Goal: Task Accomplishment & Management: Complete application form

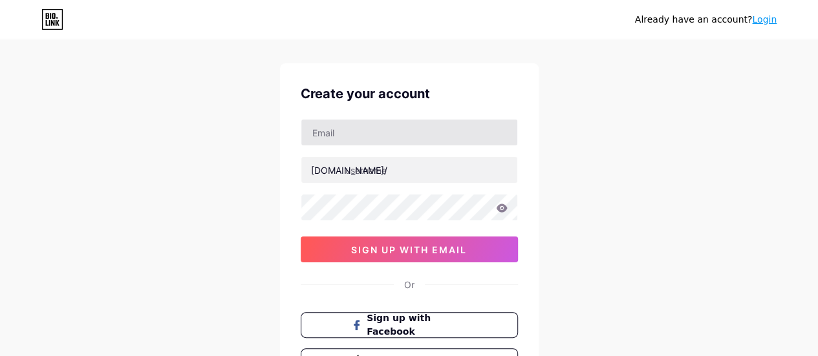
scroll to position [8, 0]
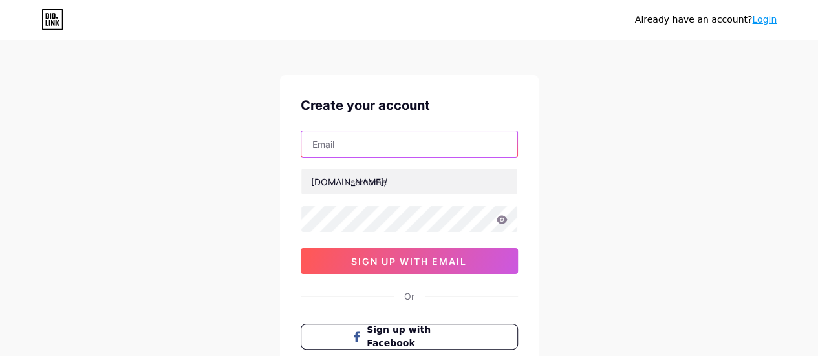
click at [382, 140] on input "text" at bounding box center [409, 144] width 216 height 26
type input "[EMAIL_ADDRESS][DOMAIN_NAME]"
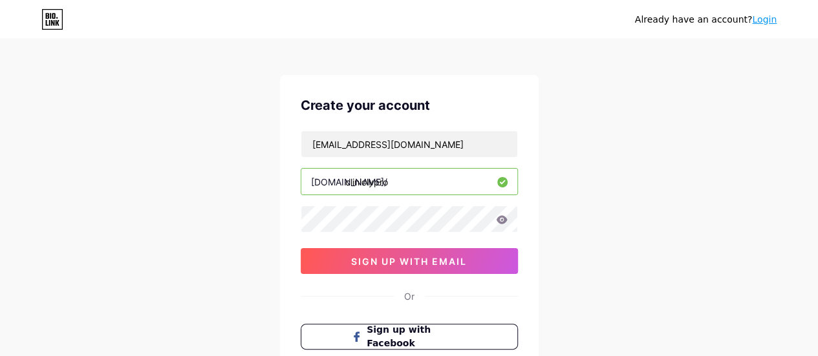
type input "cliniclypro"
click at [402, 232] on div "cliniclyPro@gmail.com bio.link/ cliniclypro 0cAFcWeA5IcjHYpi2V52Nct82pjuID88zG_…" at bounding box center [409, 203] width 217 height 144
click at [259, 208] on div "Already have an account? Login Create your account cliniclyPro@gmail.com bio.li…" at bounding box center [409, 239] width 818 height 495
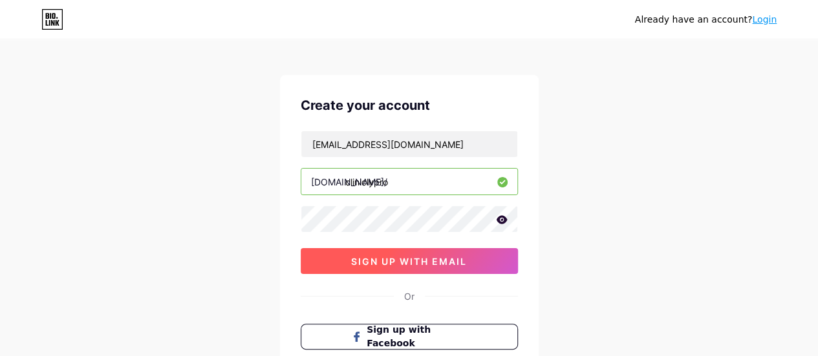
click at [394, 264] on span "sign up with email" at bounding box center [409, 261] width 116 height 11
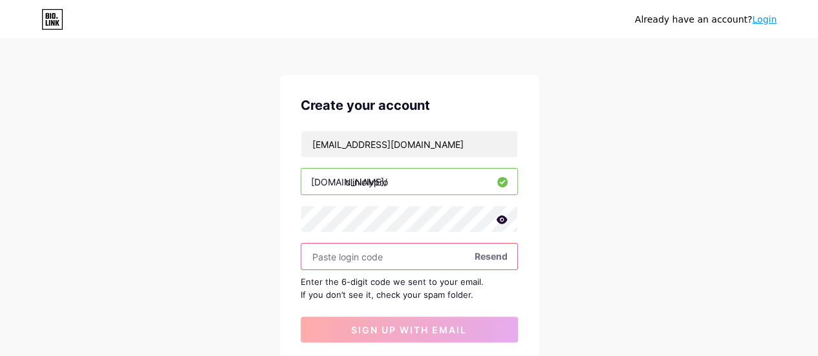
click at [358, 248] on input "text" at bounding box center [409, 257] width 216 height 26
paste input "843469"
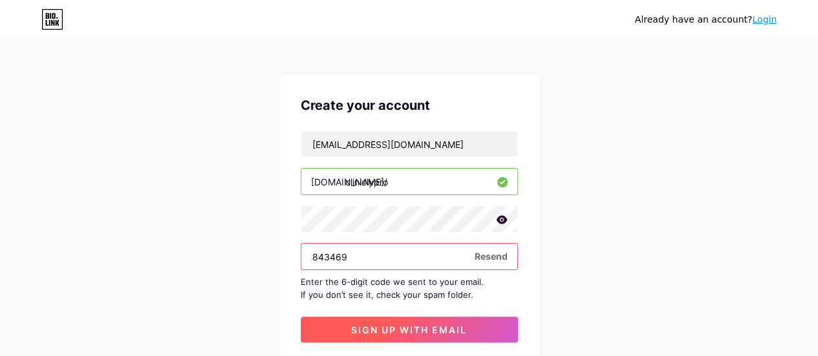
type input "843469"
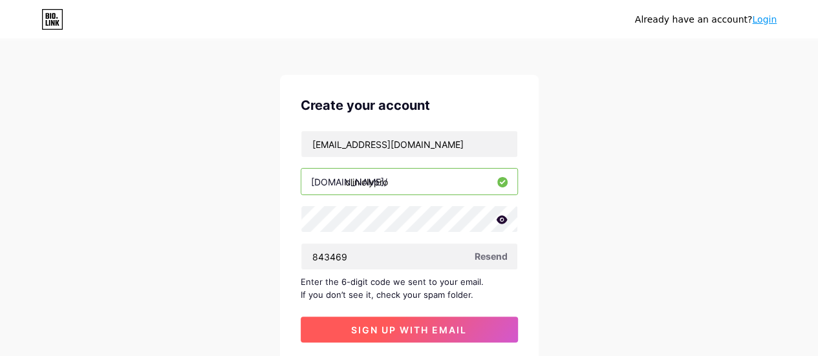
click at [382, 327] on span "sign up with email" at bounding box center [409, 330] width 116 height 11
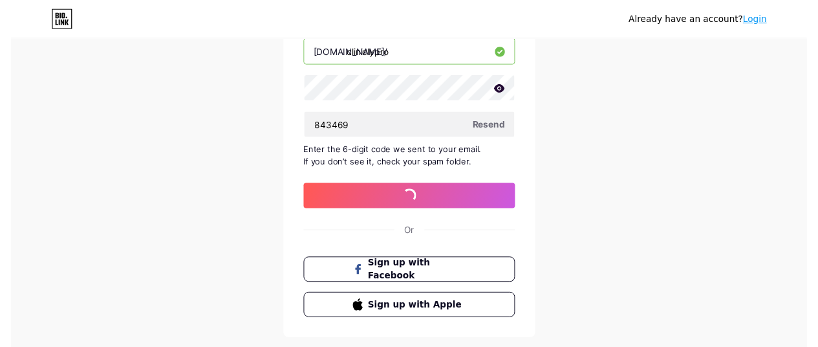
scroll to position [0, 0]
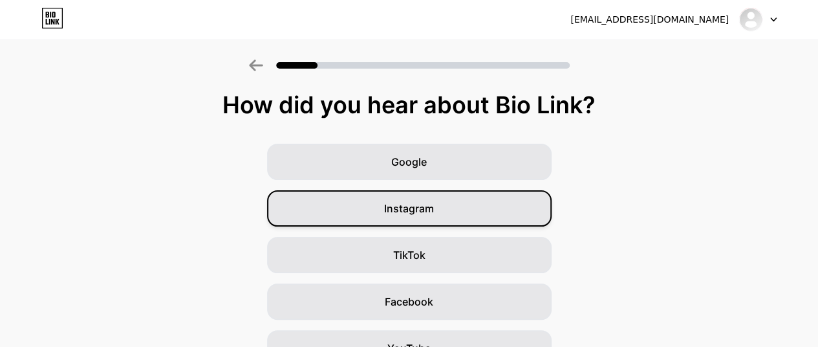
scroll to position [211, 0]
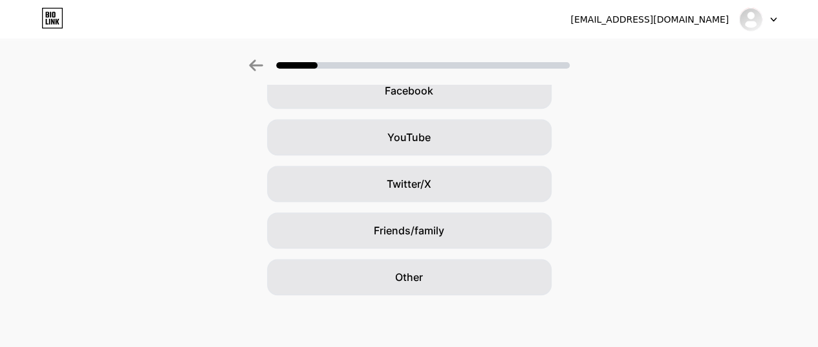
click at [426, 302] on div "cliniclyPro@gmail.com Logout Link Copied How did you hear about Bio Link? Googl…" at bounding box center [409, 68] width 818 height 558
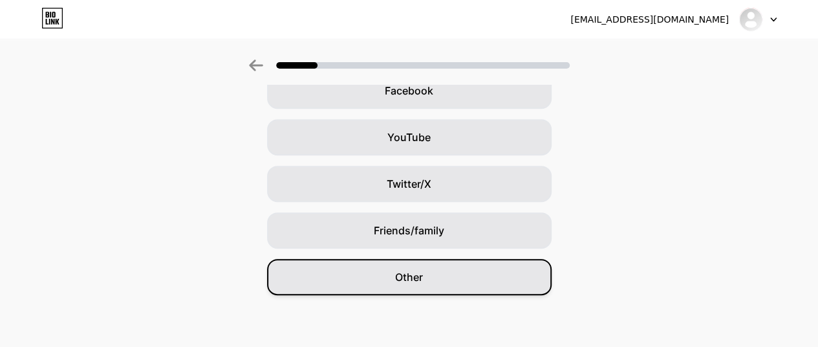
click at [434, 293] on div "Other" at bounding box center [409, 277] width 285 height 36
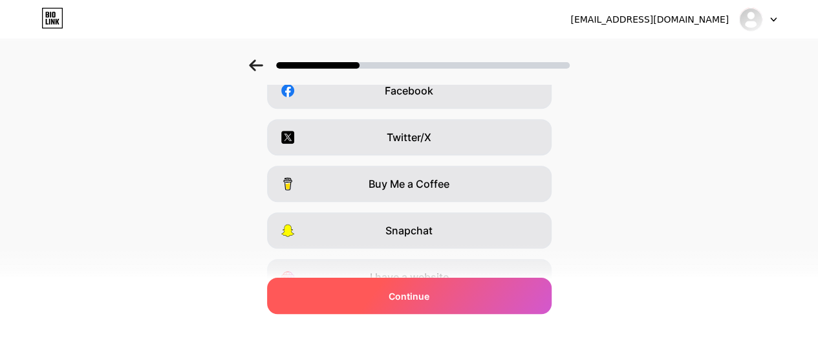
scroll to position [0, 0]
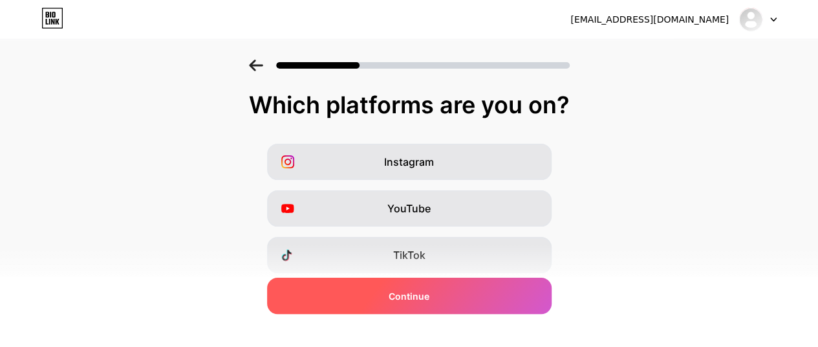
click at [415, 289] on span "Continue" at bounding box center [409, 296] width 41 height 14
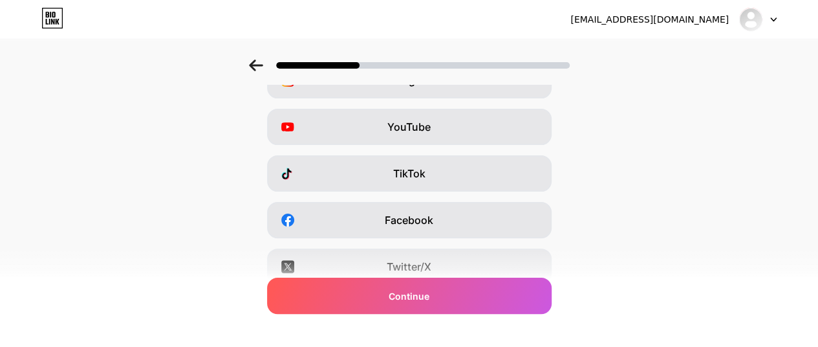
scroll to position [276, 0]
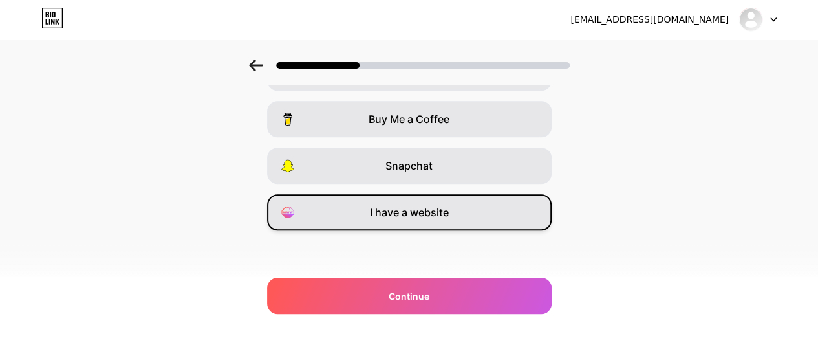
click at [405, 219] on span "I have a website" at bounding box center [409, 212] width 79 height 16
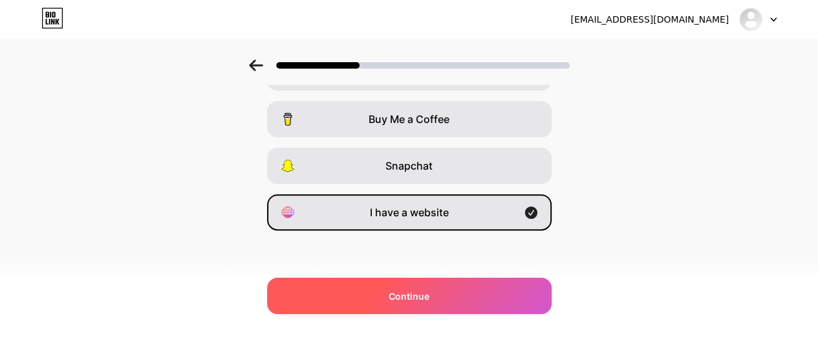
click at [413, 289] on span "Continue" at bounding box center [409, 296] width 41 height 14
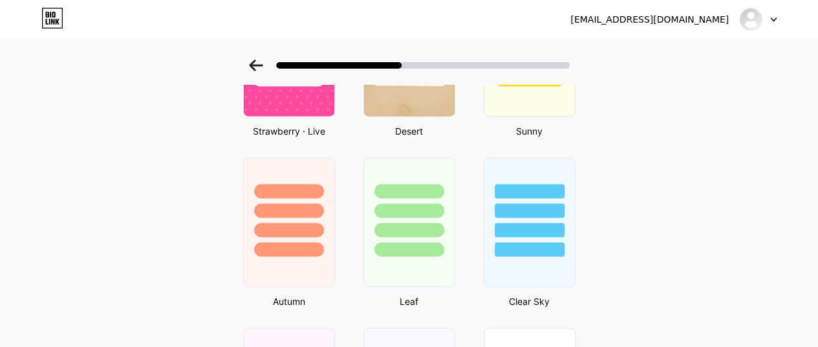
scroll to position [970, 0]
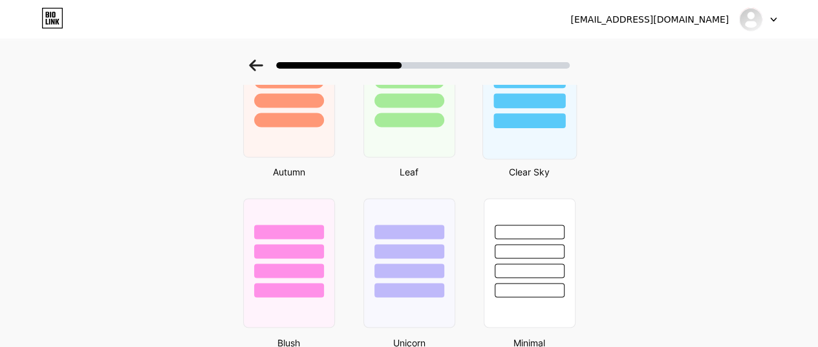
click at [538, 109] on div at bounding box center [529, 78] width 93 height 102
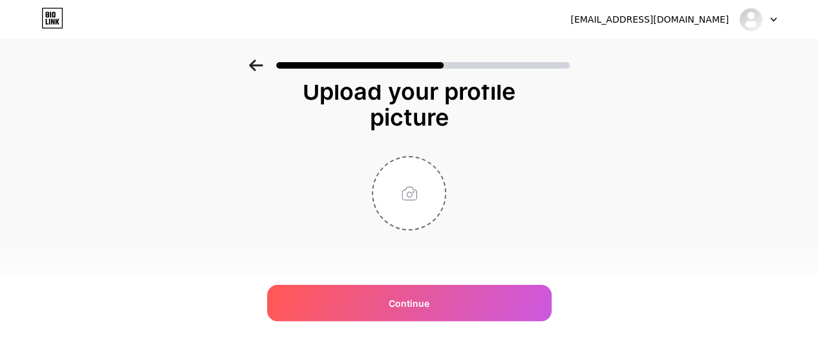
scroll to position [14, 0]
click at [409, 191] on input "file" at bounding box center [409, 193] width 72 height 72
type input "C:\fakepath\20240322_120423 (2).jpg"
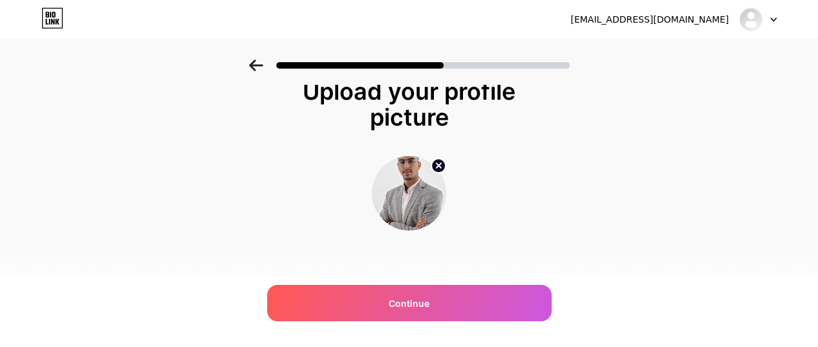
click at [446, 168] on circle at bounding box center [438, 165] width 14 height 14
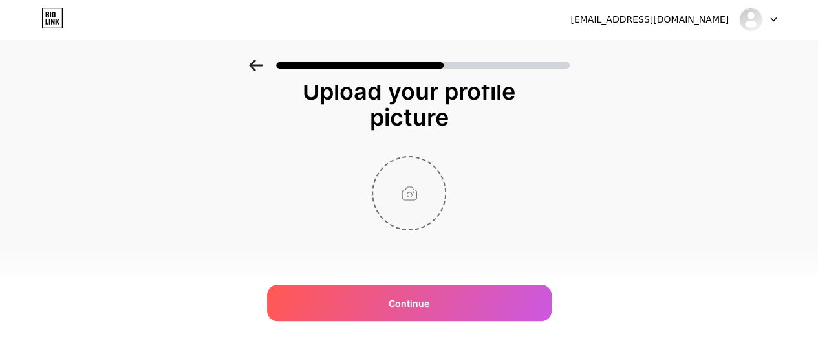
click at [423, 184] on input "file" at bounding box center [409, 193] width 72 height 72
type input "C:\fakepath\cropped_circle_image.png"
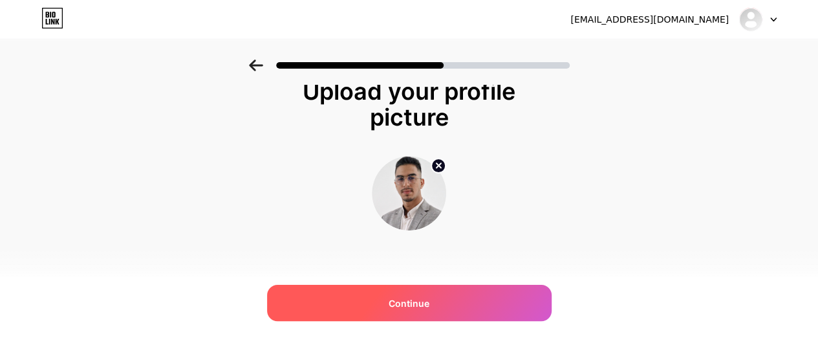
click at [446, 316] on div "Continue" at bounding box center [409, 303] width 285 height 36
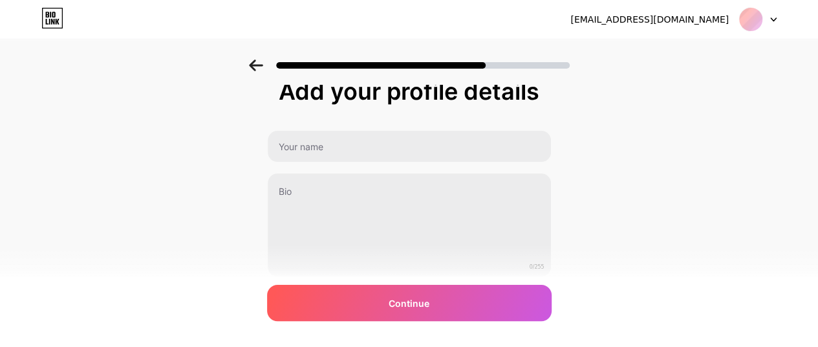
scroll to position [0, 0]
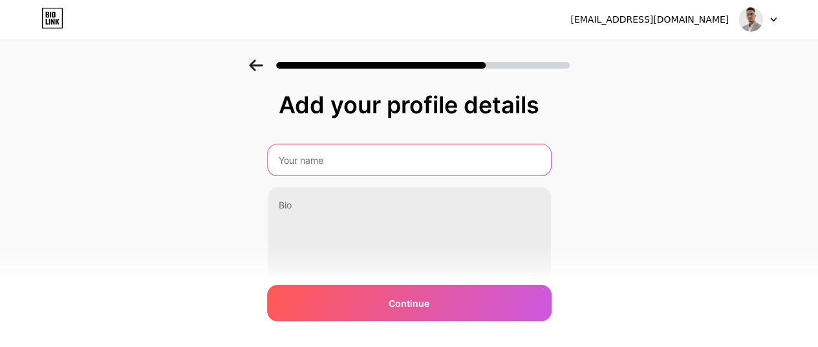
click at [377, 157] on input "text" at bounding box center [409, 159] width 283 height 31
type input "Achraf Mrabeti"
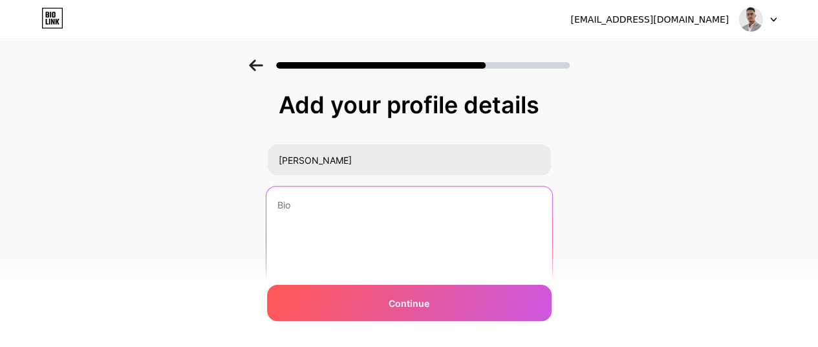
click at [355, 212] on textarea at bounding box center [409, 238] width 286 height 105
type textarea "Foundateur & CEO - CliniclyPro"
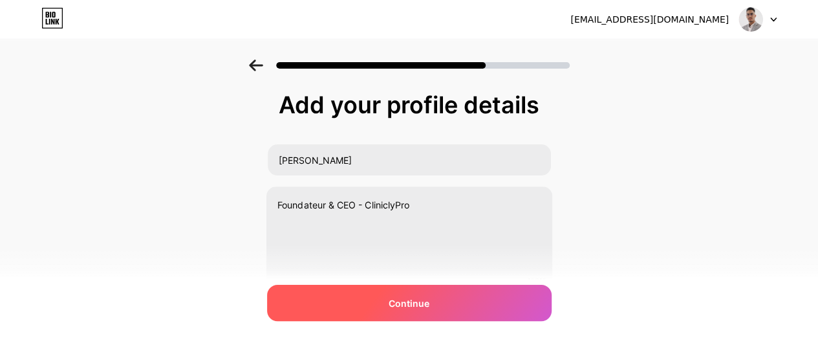
click at [423, 301] on span "Continue" at bounding box center [409, 303] width 41 height 14
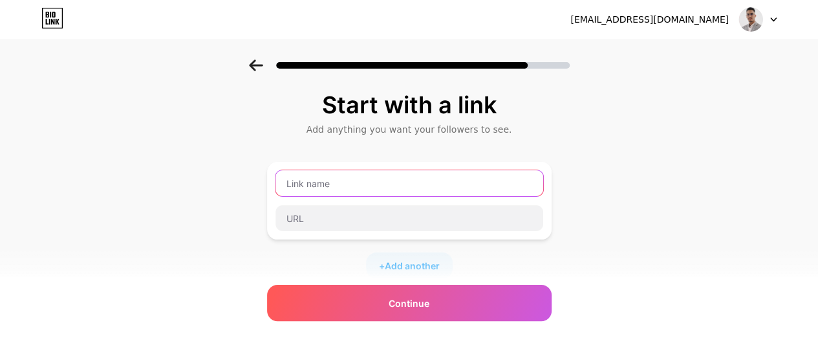
click at [338, 187] on input "text" at bounding box center [410, 183] width 268 height 26
paste input "Pitch Deck (Investisseurs)"
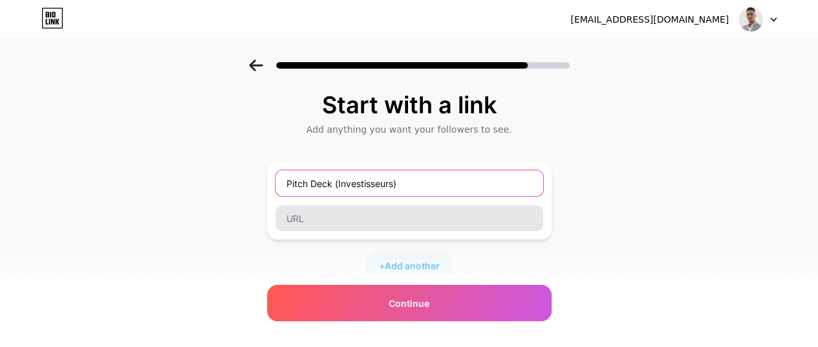
type input "Pitch Deck (Investisseurs)"
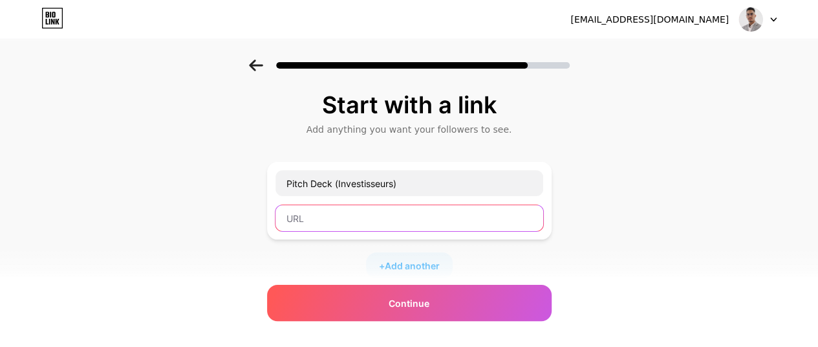
click at [397, 213] on input "text" at bounding box center [410, 218] width 268 height 26
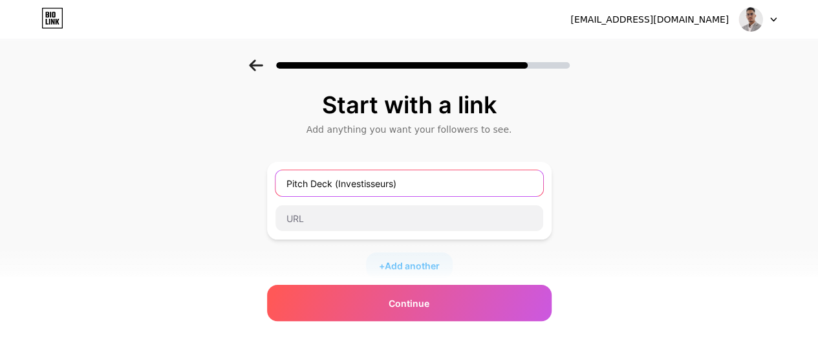
click at [428, 182] on input "Pitch Deck (Investisseurs)" at bounding box center [410, 183] width 268 height 26
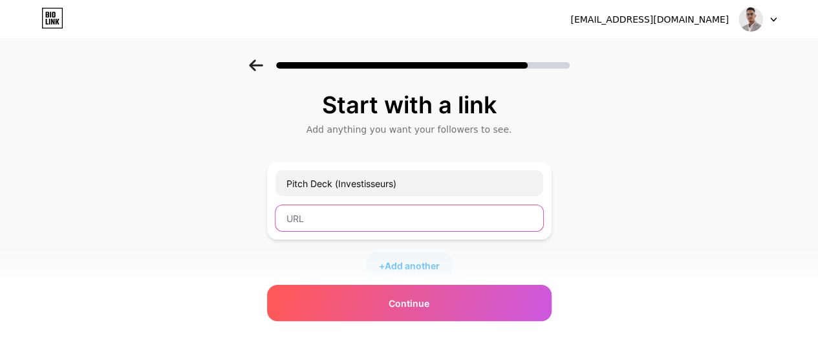
click at [378, 213] on input "text" at bounding box center [410, 218] width 268 height 26
paste input "https://drive.google.com/drive/folders/1QrtbWBTZ6BGYiez2mFB223CBahJwrXNx?usp=dr…"
type input "https://drive.google.com/drive/folders/1QrtbWBTZ6BGYiez2mFB223CBahJwrXNx?usp=dr…"
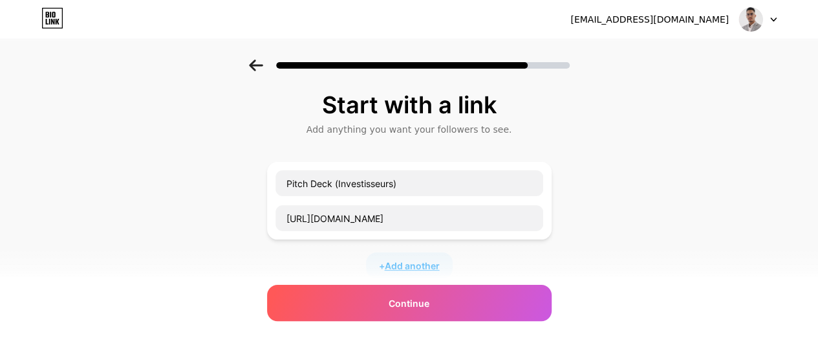
scroll to position [0, 0]
click at [398, 261] on span "Add another" at bounding box center [412, 266] width 55 height 14
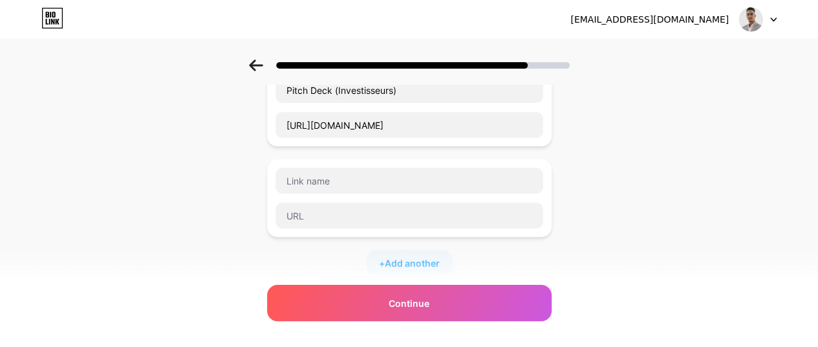
scroll to position [65, 0]
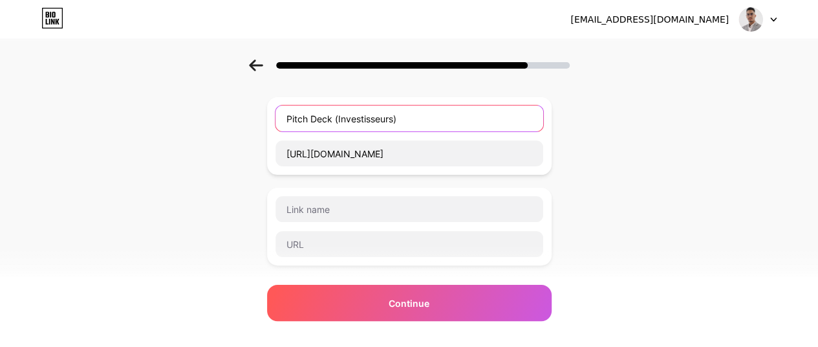
click at [290, 113] on input "Pitch Deck (Investisseurs)" at bounding box center [410, 118] width 268 height 26
paste input "🚀"
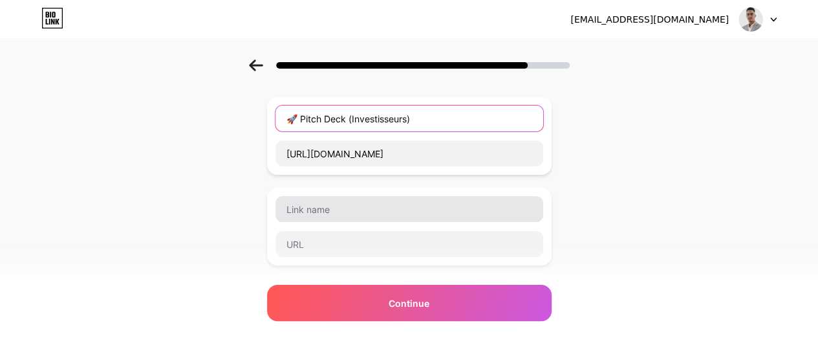
type input "🚀 Pitch Deck (Investisseurs)"
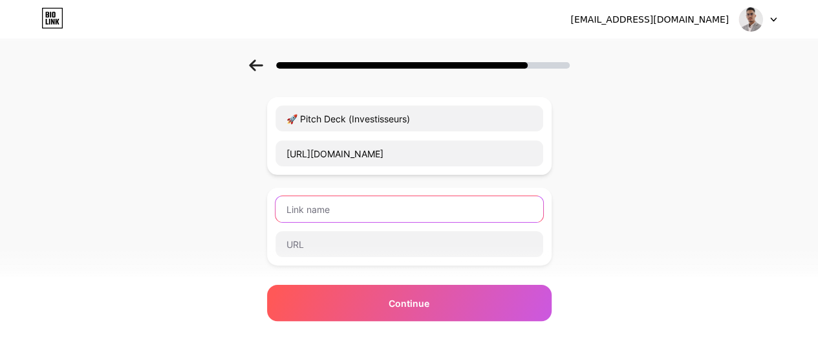
click at [317, 201] on input "text" at bounding box center [410, 209] width 268 height 26
paste input "Site web officiel"
click at [282, 213] on input "Site web officiel" at bounding box center [410, 209] width 268 height 26
paste input "🌍"
type input "🌍 Site web officiel"
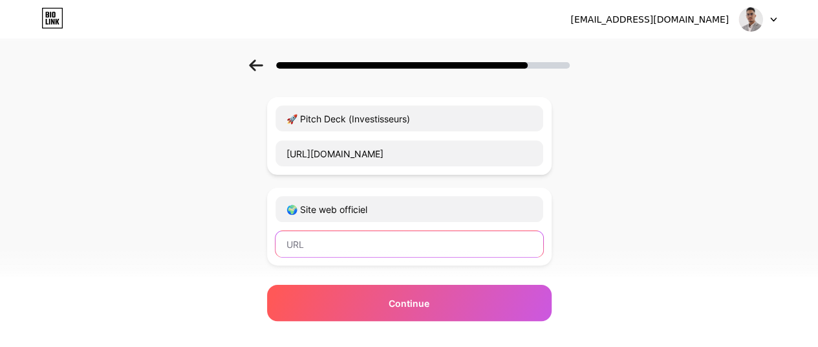
click at [406, 244] on input "text" at bounding box center [410, 244] width 268 height 26
paste input "http://cliniclypro.com/"
type input "http://cliniclypro.com/"
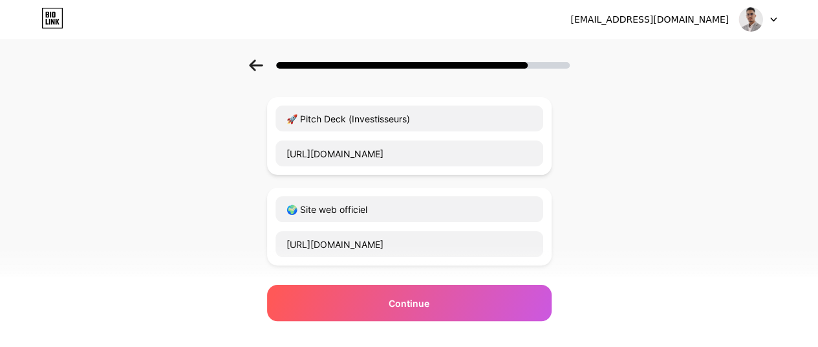
click at [568, 227] on div "Start with a link Add anything you want your followers to see. 🚀 Pitch Deck (In…" at bounding box center [409, 267] width 818 height 545
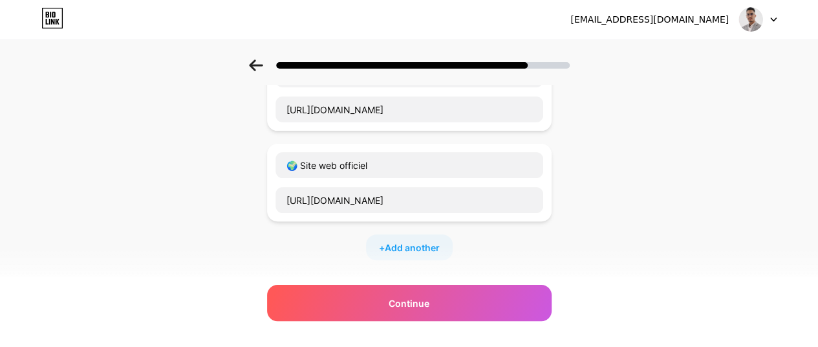
scroll to position [129, 0]
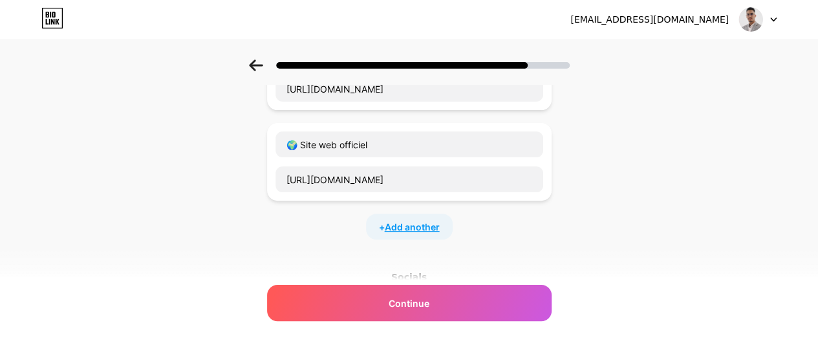
click at [405, 220] on span "Add another" at bounding box center [412, 227] width 55 height 14
click at [369, 234] on input "text" at bounding box center [410, 235] width 268 height 26
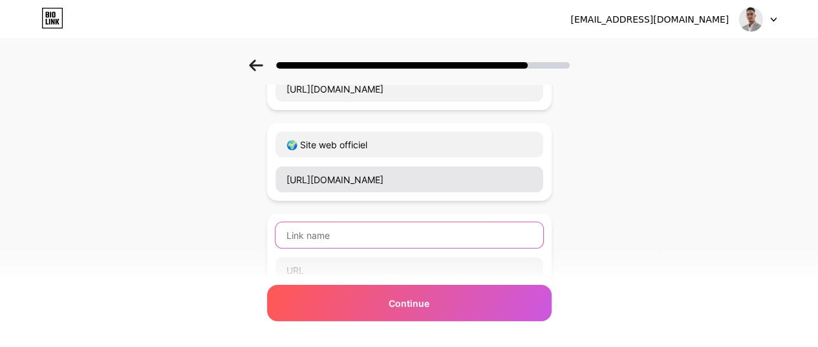
paste input "Tester le MVP"
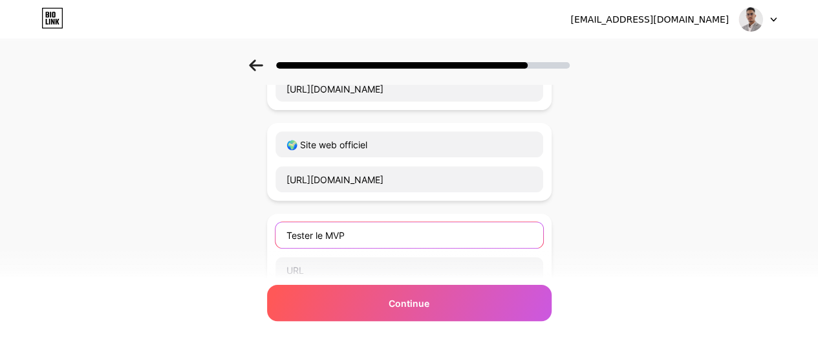
click at [290, 229] on input "Tester le MVP" at bounding box center [410, 235] width 268 height 26
paste input "🧩"
type input "🧩 Tester le MVP"
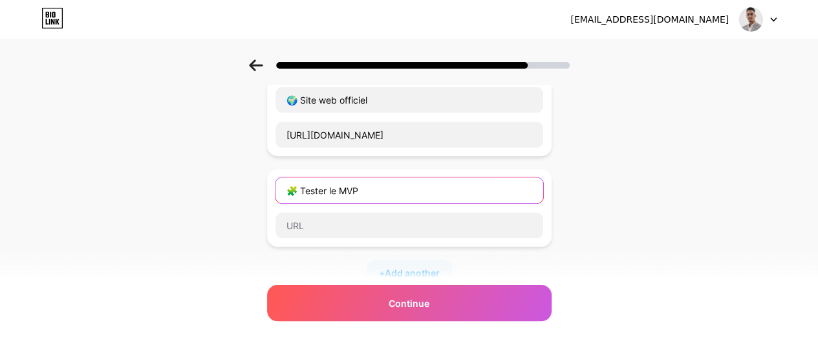
scroll to position [194, 0]
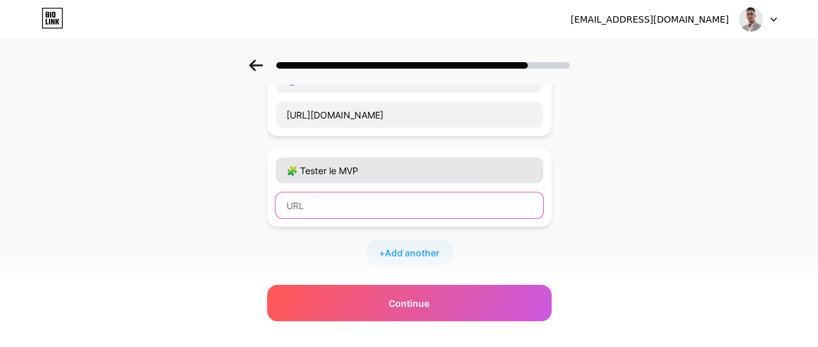
click at [408, 204] on input "text" at bounding box center [410, 205] width 268 height 26
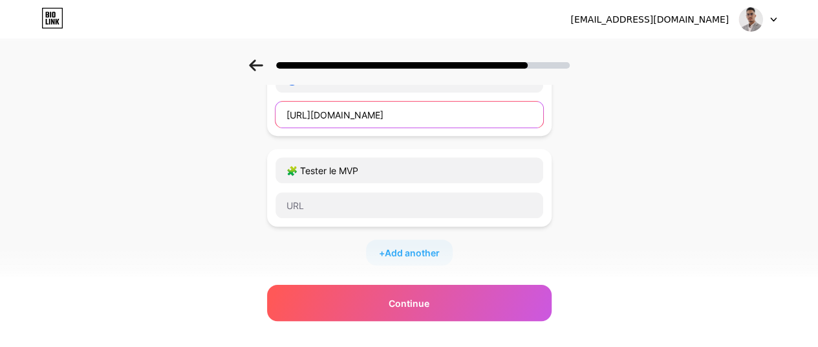
click at [398, 107] on input "http://cliniclypro.com/" at bounding box center [410, 115] width 268 height 26
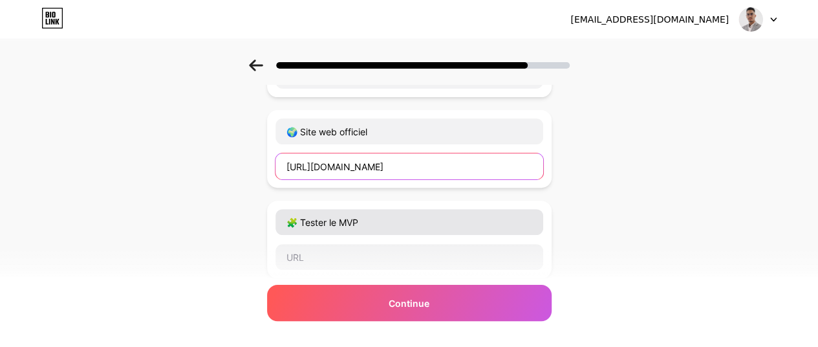
scroll to position [202, 0]
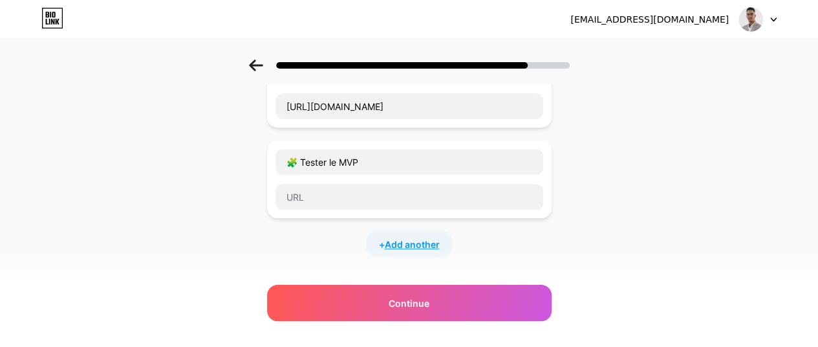
click at [402, 239] on span "Add another" at bounding box center [412, 244] width 55 height 14
drag, startPoint x: 277, startPoint y: 235, endPoint x: 274, endPoint y: 206, distance: 29.3
click at [274, 206] on div "🚀 Pitch Deck (Investisseurs) https://drive.google.com/drive/folders/1QrtbWBTZ6B…" at bounding box center [409, 153] width 285 height 388
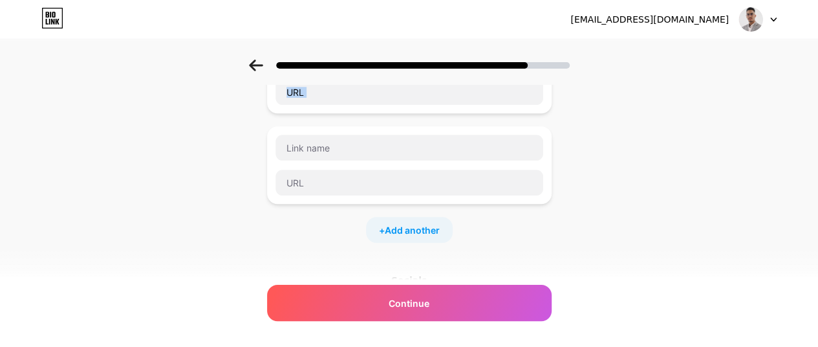
scroll to position [228, 0]
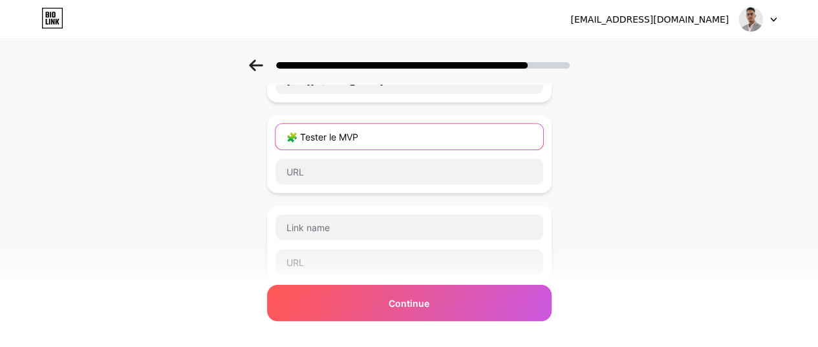
click at [344, 142] on input "🧩 Tester le MVP" at bounding box center [410, 137] width 268 height 26
click at [344, 141] on input "🧩 Tester le MVP" at bounding box center [410, 137] width 268 height 26
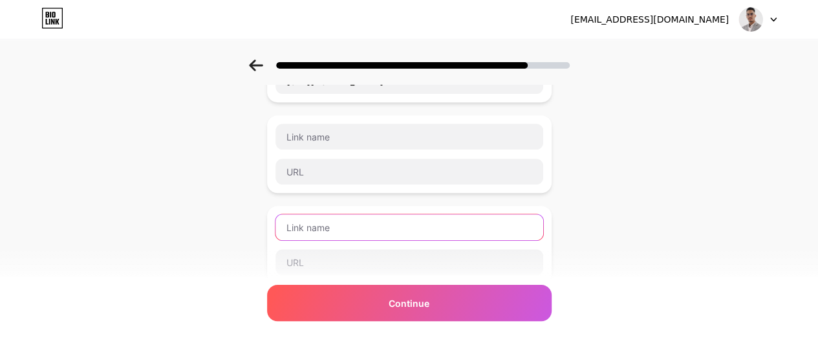
click at [336, 218] on input "text" at bounding box center [410, 227] width 268 height 26
paste input "🧩 Tester le MVP"
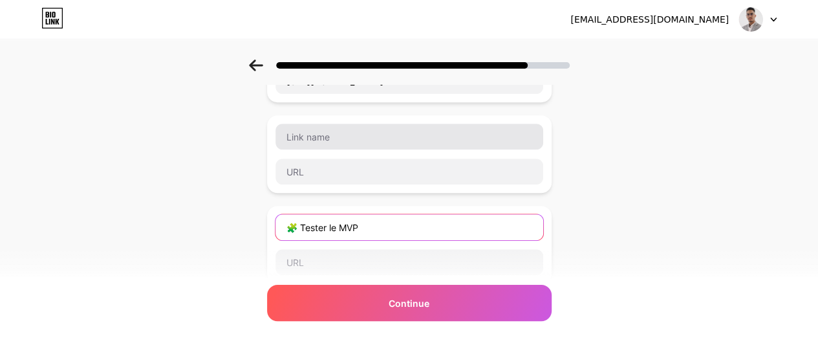
type input "🧩 Tester le MVP"
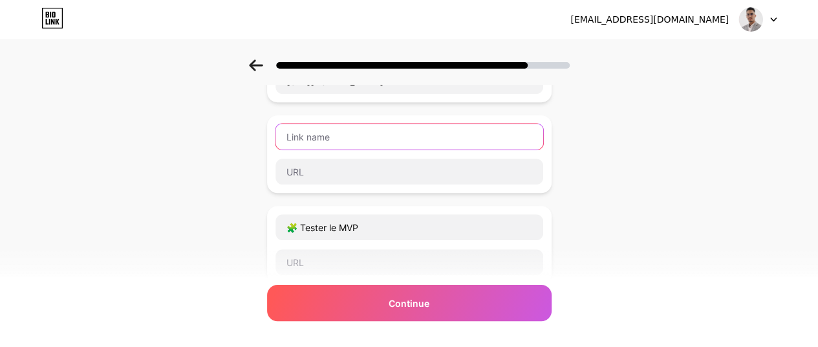
click at [333, 124] on input "text" at bounding box center [410, 137] width 268 height 26
paste input "🎥 Vidéo de présentation (YouTube)"
drag, startPoint x: 400, startPoint y: 134, endPoint x: 484, endPoint y: 139, distance: 84.3
click at [484, 139] on input "🎥 Vidéo de présentation (YouTube)" at bounding box center [410, 137] width 268 height 26
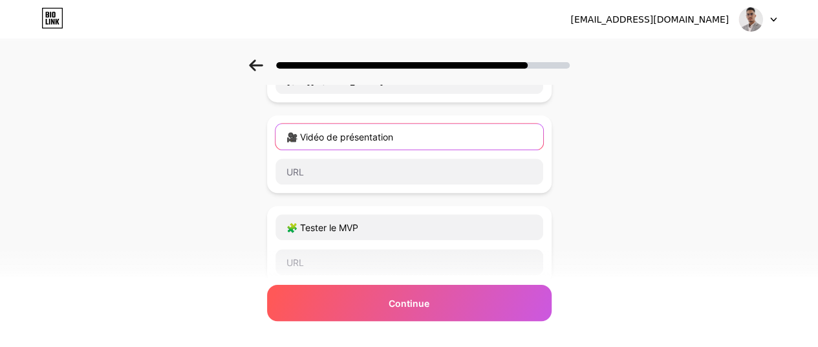
type input "🎥 Vidéo de présentation"
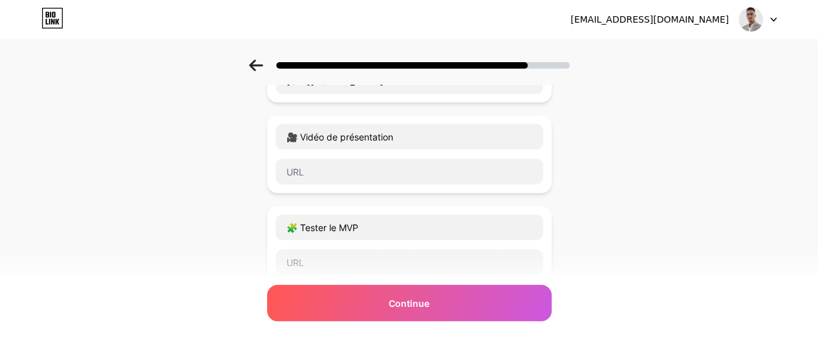
click at [568, 144] on div "Start with a link Add anything you want your followers to see. 🚀 Pitch Deck (In…" at bounding box center [409, 195] width 818 height 726
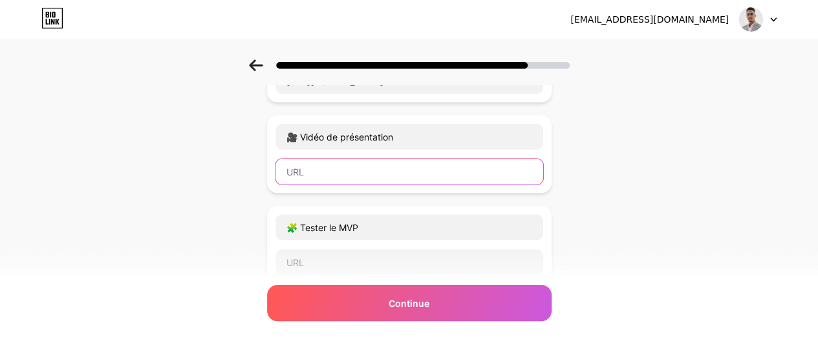
click at [395, 170] on input "text" at bounding box center [410, 171] width 268 height 26
paste input "https://www.youtube.com/watch?v=Qxih0NkYdfc"
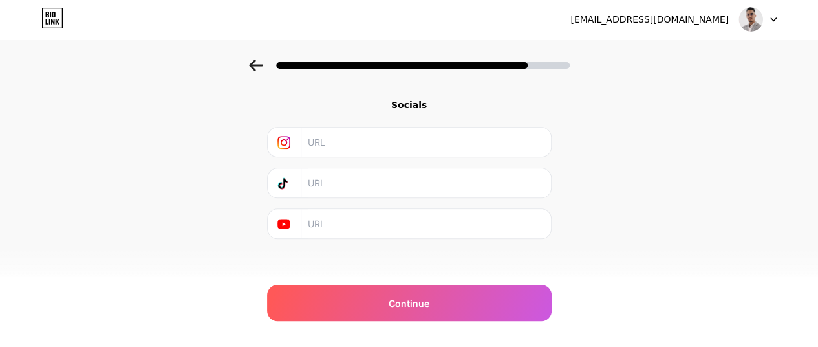
scroll to position [486, 0]
type input "https://www.youtube.com/watch?v=Qxih0NkYdfc"
click at [345, 209] on input "text" at bounding box center [425, 219] width 235 height 29
paste input "https://www.youtube.com/@CliniclyPro"
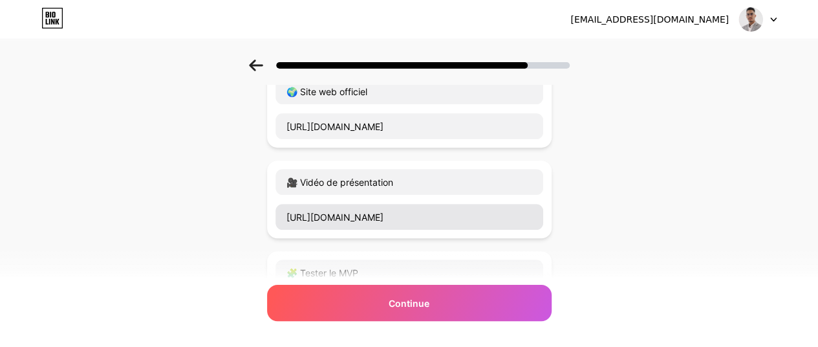
scroll to position [163, 0]
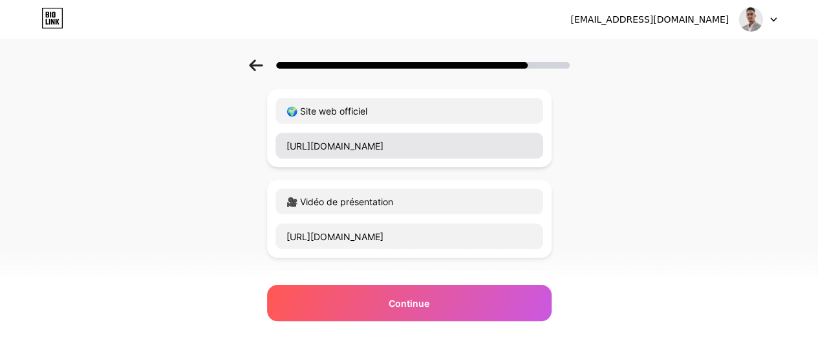
type input "https://www.youtube.com/@CliniclyPro"
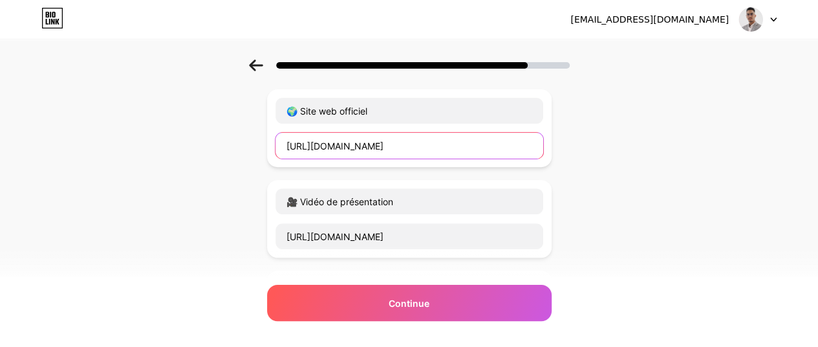
click at [398, 152] on input "http://cliniclypro.com/" at bounding box center [410, 146] width 268 height 26
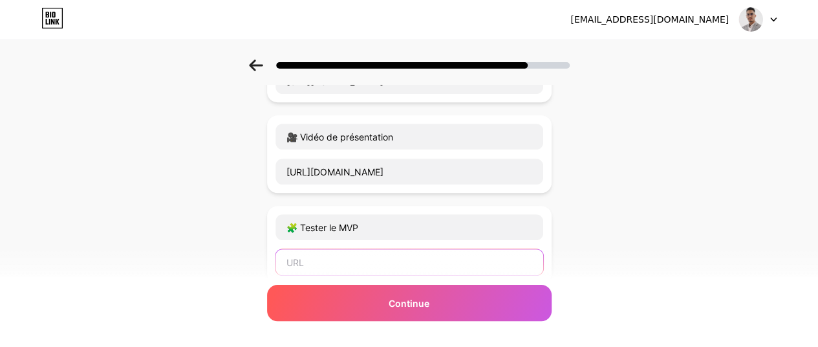
click at [369, 256] on input "text" at bounding box center [410, 262] width 268 height 26
paste input "https://cliniclypro.com/sign_up"
type input "https://cliniclypro.com/sign_up"
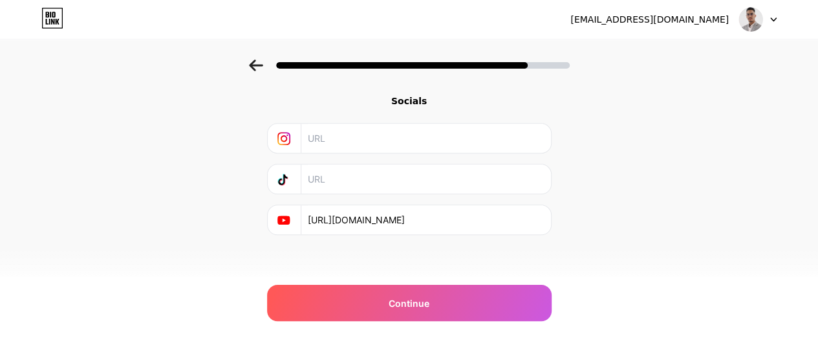
click at [397, 170] on input "text" at bounding box center [425, 178] width 235 height 29
click at [503, 214] on input "https://www.youtube.com/@CliniclyPro" at bounding box center [425, 219] width 235 height 29
click at [290, 173] on icon at bounding box center [284, 179] width 13 height 13
click at [283, 173] on icon at bounding box center [284, 179] width 13 height 13
drag, startPoint x: 282, startPoint y: 168, endPoint x: 283, endPoint y: 144, distance: 23.3
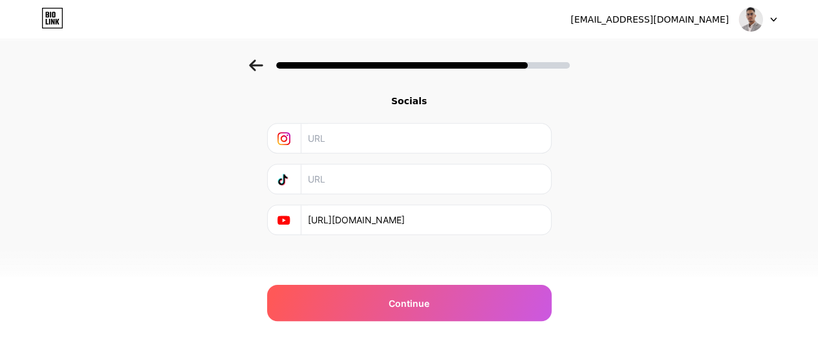
click at [282, 166] on div at bounding box center [285, 178] width 34 height 29
click at [284, 132] on icon at bounding box center [284, 138] width 13 height 13
click at [327, 134] on input "text" at bounding box center [425, 138] width 235 height 29
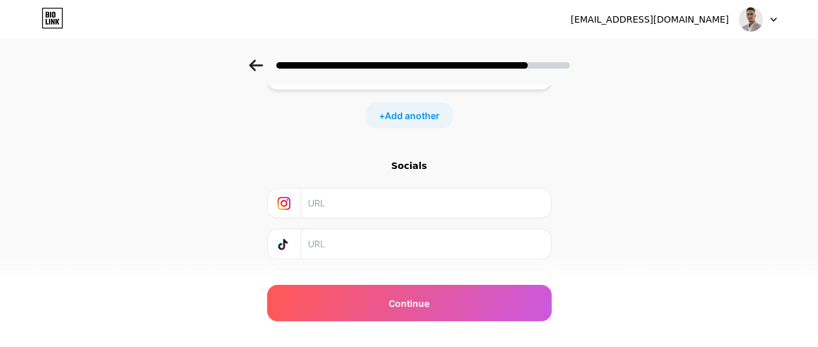
scroll to position [357, 0]
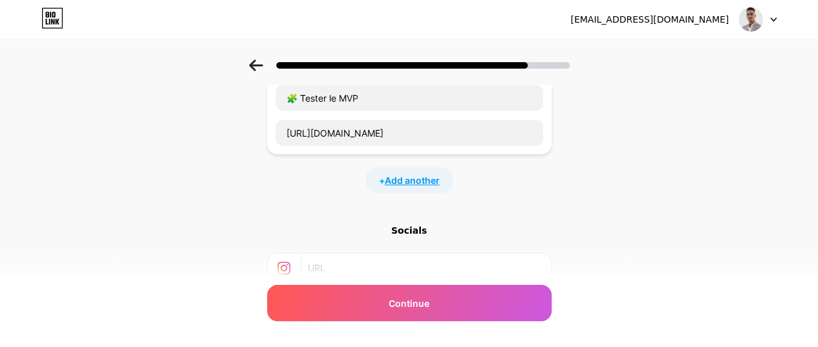
click at [401, 173] on span "Add another" at bounding box center [412, 180] width 55 height 14
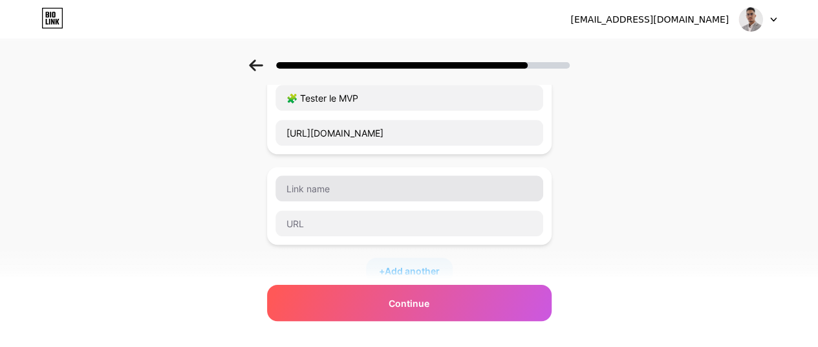
drag, startPoint x: 347, startPoint y: 199, endPoint x: 361, endPoint y: 188, distance: 18.0
click at [352, 193] on div at bounding box center [409, 206] width 269 height 62
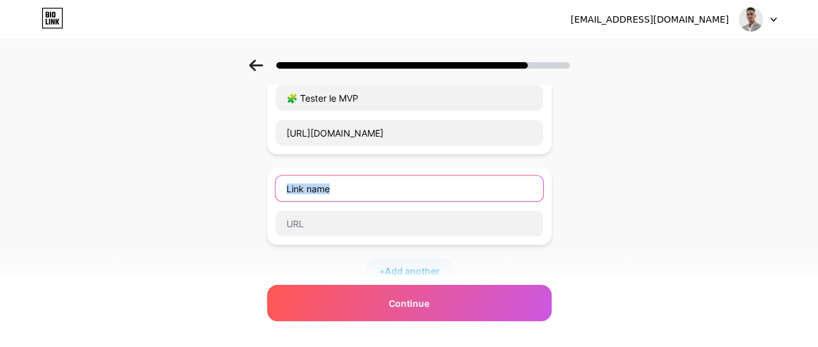
click at [361, 188] on input "text" at bounding box center [410, 188] width 268 height 26
paste input "7️⃣ 💼 Mon profil LinkedIn – Découvrir le fondateur"
drag, startPoint x: 323, startPoint y: 186, endPoint x: 274, endPoint y: 177, distance: 50.6
click at [274, 177] on div "7️⃣ 💼 Mon profil LinkedIn – Découvrir le fondateur" at bounding box center [409, 206] width 285 height 78
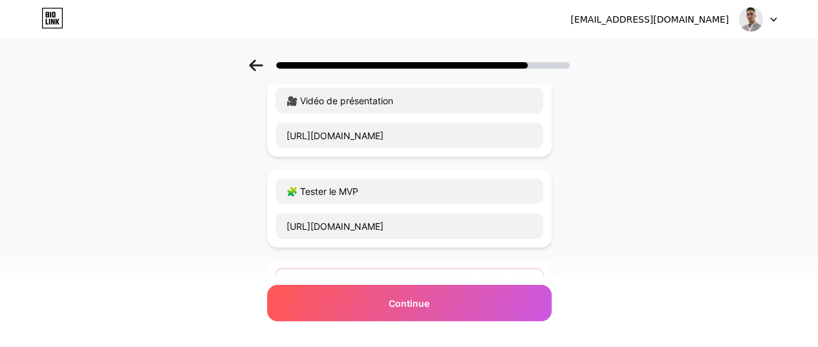
scroll to position [292, 0]
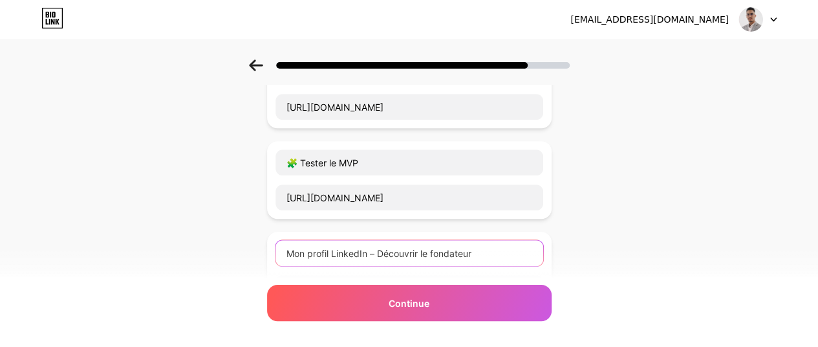
type input "Mon profil LinkedIn – Découvrir le fondateur"
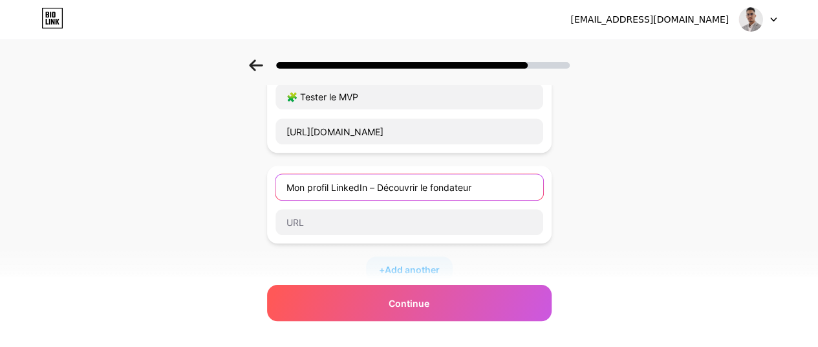
scroll to position [422, 0]
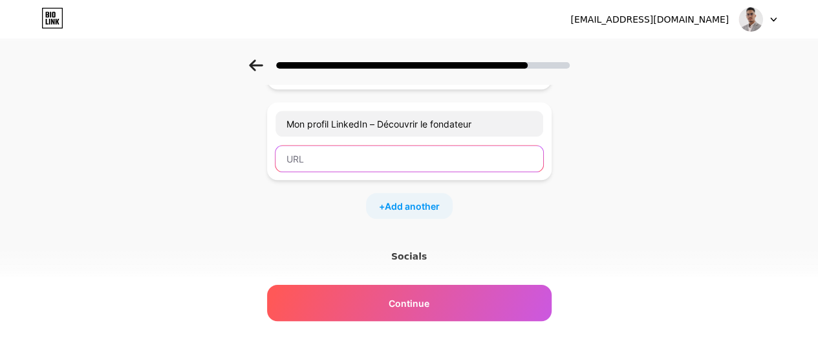
click at [387, 146] on input "text" at bounding box center [410, 159] width 268 height 26
type input "a"
type input "www.linkedin.com/in/achraf-mrabeti"
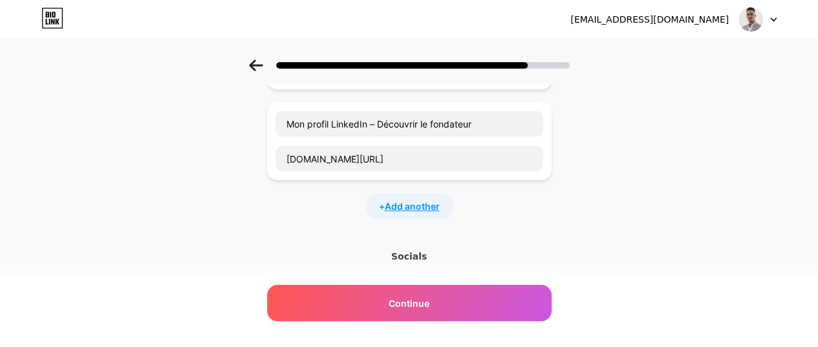
click at [411, 205] on span "Add another" at bounding box center [412, 206] width 55 height 14
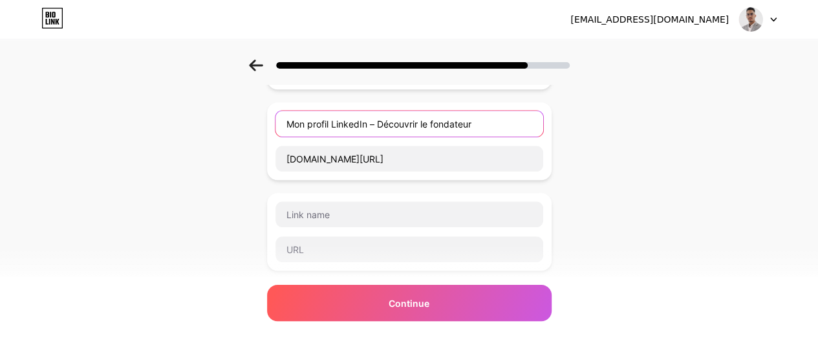
click at [283, 120] on input "Mon profil LinkedIn – Découvrir le fondateur" at bounding box center [410, 124] width 268 height 26
paste input "💼"
click at [291, 127] on input "💼 Mon profil LinkedIn – Découvrir le fondateur" at bounding box center [410, 124] width 268 height 26
type input "💼 Mon profil LinkedIn – Découvrir le fondateur"
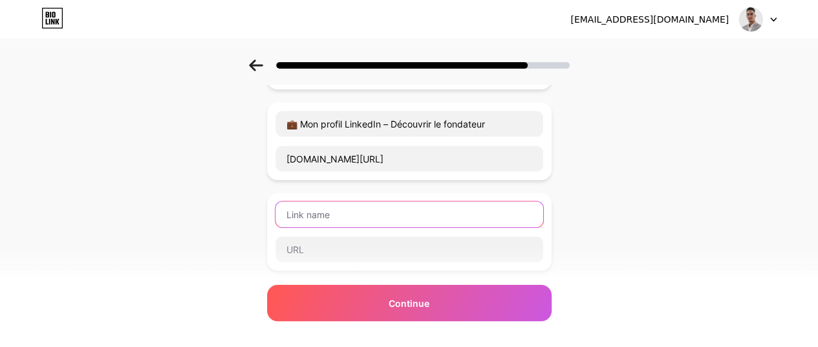
click at [336, 208] on input "text" at bounding box center [410, 214] width 268 height 26
paste input "💬 Discuter directement sur WhatsApp"
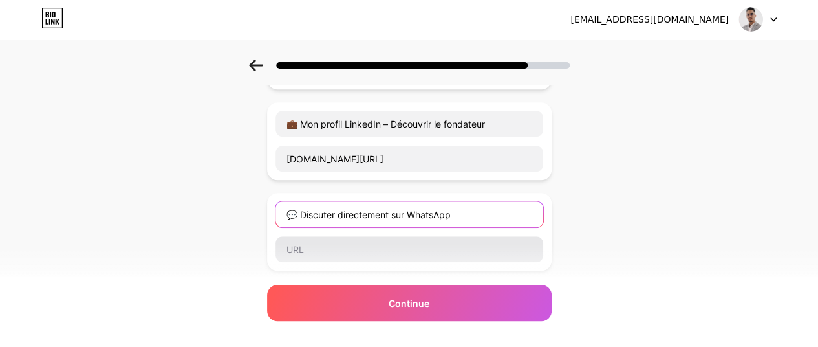
type input "💬 Discuter directement sur WhatsApp"
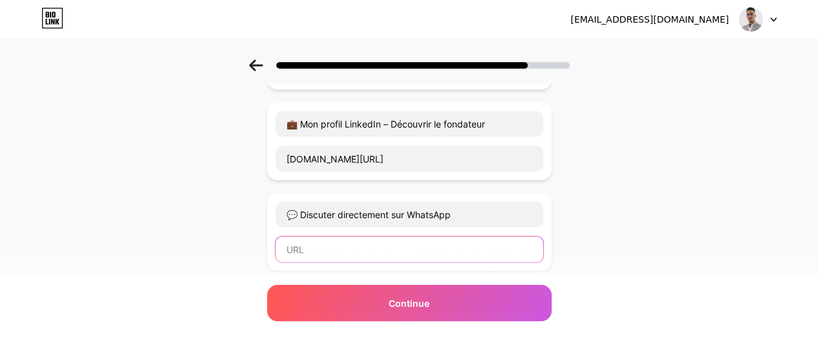
click at [343, 241] on input "text" at bounding box center [410, 249] width 268 height 26
click at [318, 240] on input "text" at bounding box center [410, 249] width 268 height 26
paste input "https://wa.me/212605993696"
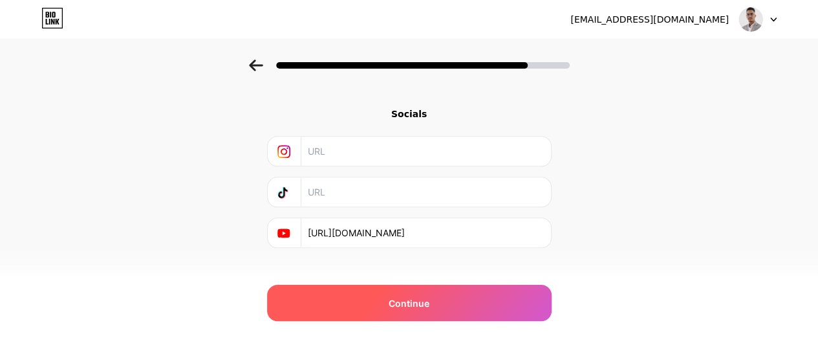
scroll to position [666, 0]
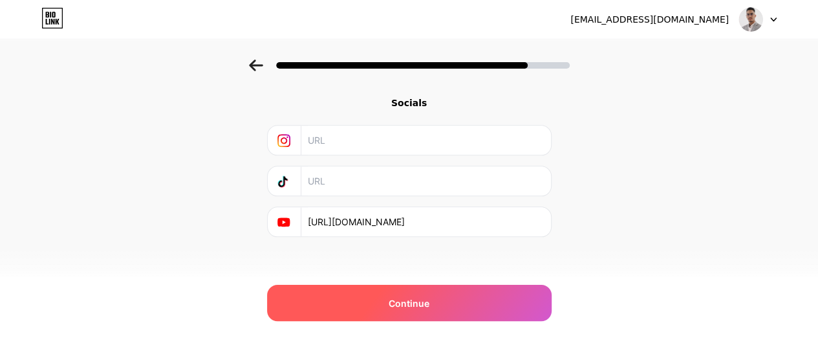
type input "https://wa.me/212605993696"
click at [430, 303] on span "Continue" at bounding box center [409, 303] width 41 height 14
click at [428, 309] on span "Continue" at bounding box center [409, 303] width 41 height 14
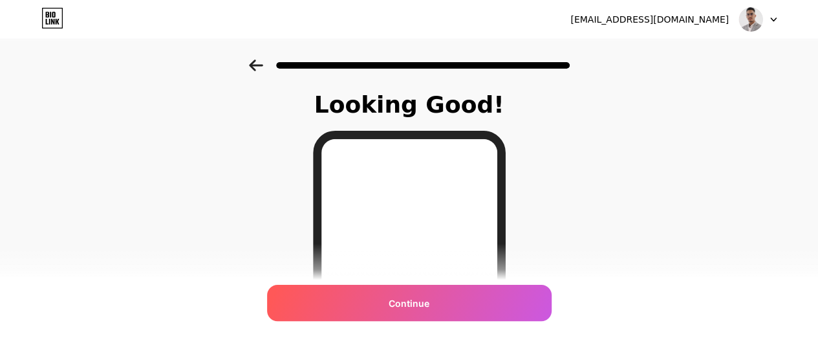
click at [263, 61] on icon at bounding box center [256, 66] width 14 height 12
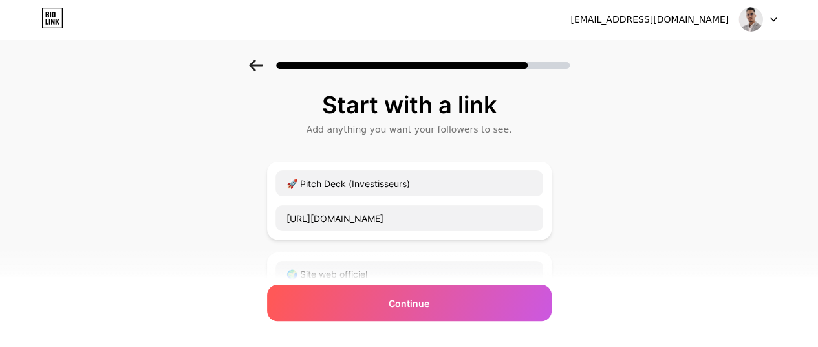
click at [263, 67] on icon at bounding box center [256, 66] width 14 height 12
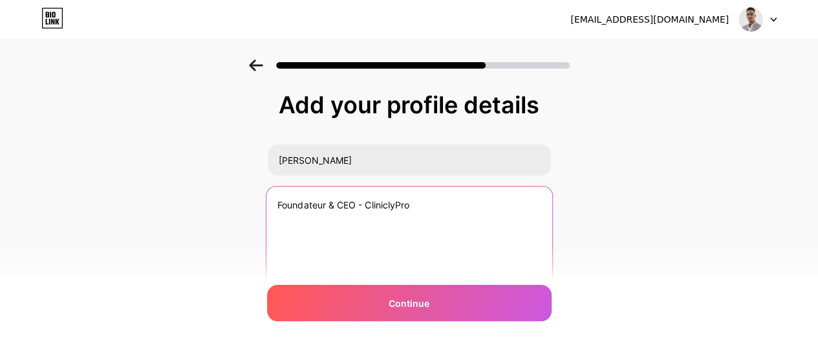
click at [374, 192] on textarea "Foundateur & CEO - CliniclyPro" at bounding box center [409, 238] width 286 height 105
paste textarea "CliniclyPro — Digitaliser la kinésithérapie au Maroc 🇲🇦"
click at [402, 230] on textarea "CliniclyPro — Digitaliser la kinésithérapie au Maroc 🇲🇦" at bounding box center [409, 238] width 286 height 105
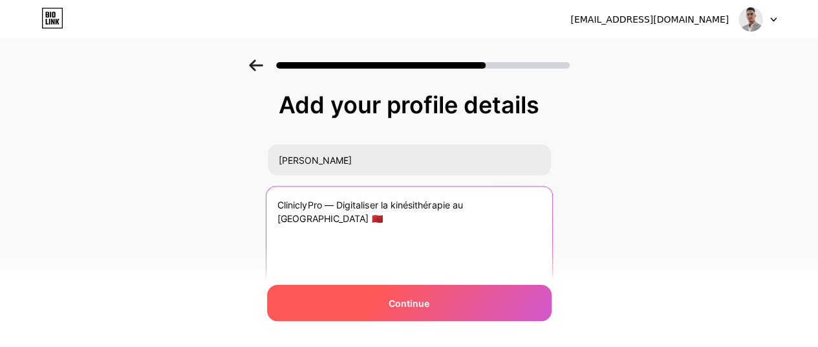
type textarea "CliniclyPro — Digitaliser la kinésithérapie au Maroc 🇲🇦"
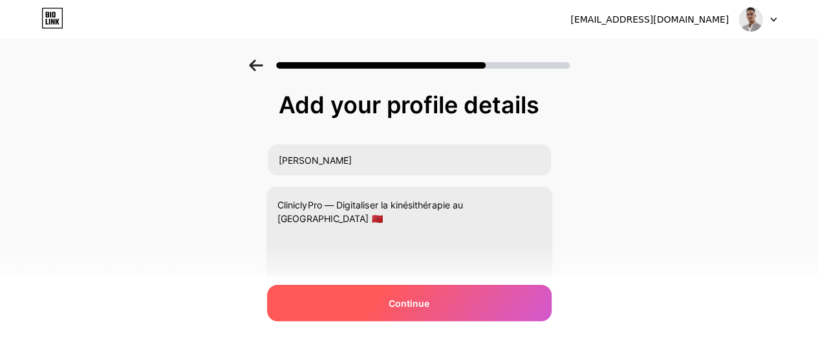
click at [464, 320] on div "Continue" at bounding box center [409, 303] width 285 height 36
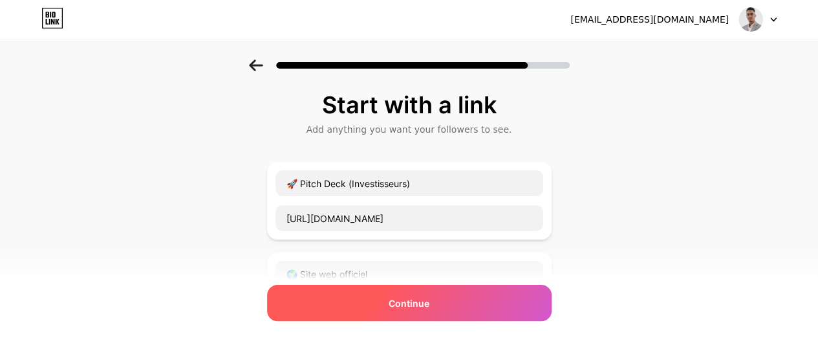
click at [469, 313] on div "Continue" at bounding box center [409, 303] width 285 height 36
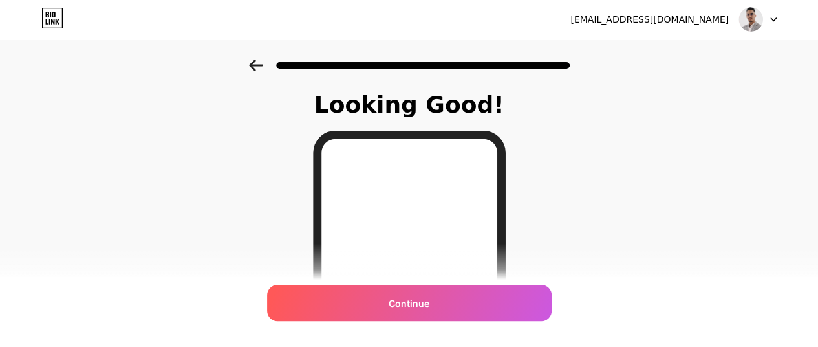
click at [258, 68] on icon at bounding box center [256, 66] width 14 height 12
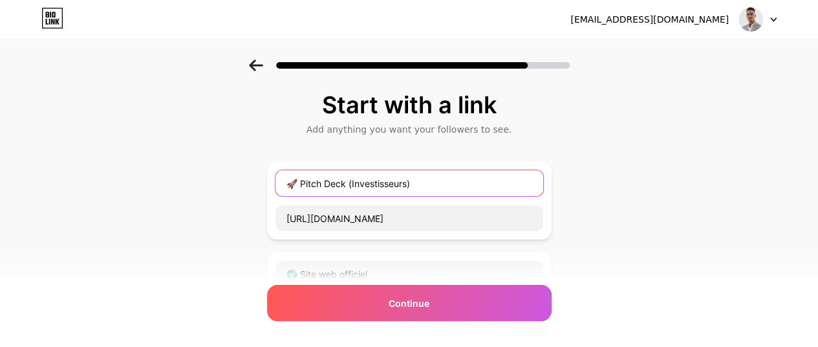
drag, startPoint x: 353, startPoint y: 179, endPoint x: 493, endPoint y: 180, distance: 140.4
click at [493, 180] on input "🚀 Pitch Deck (Investisseurs)" at bounding box center [410, 183] width 268 height 26
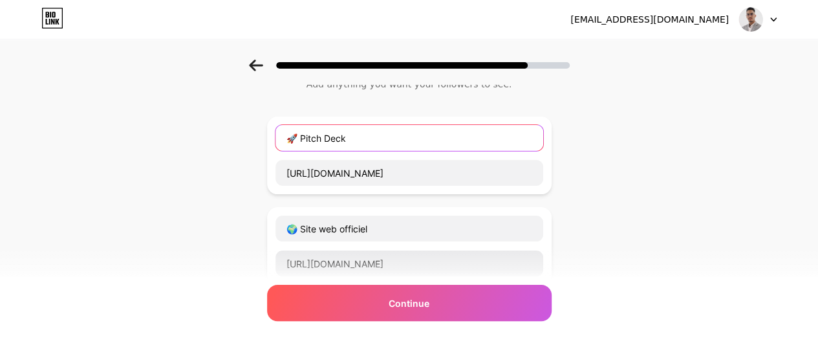
scroll to position [65, 0]
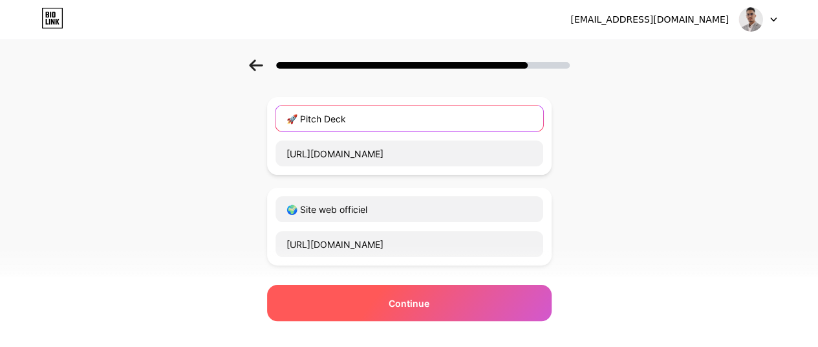
type input "🚀 Pitch Deck"
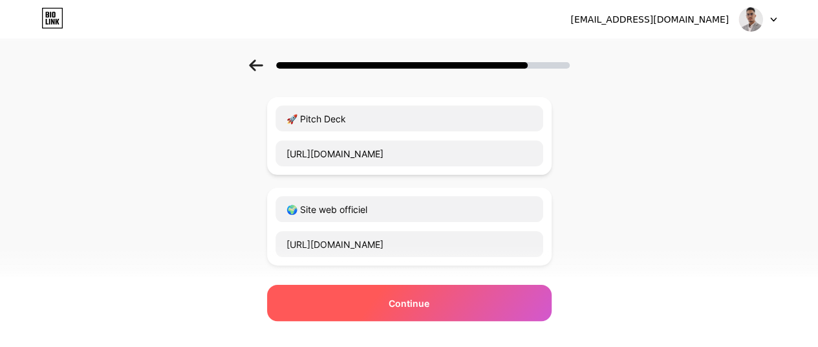
click at [430, 296] on span "Continue" at bounding box center [409, 303] width 41 height 14
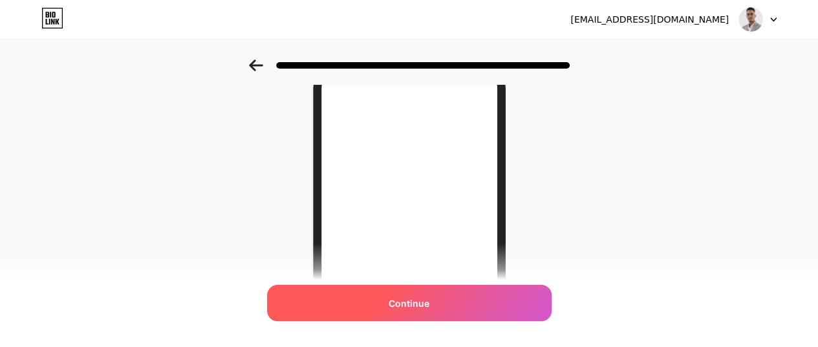
scroll to position [0, 0]
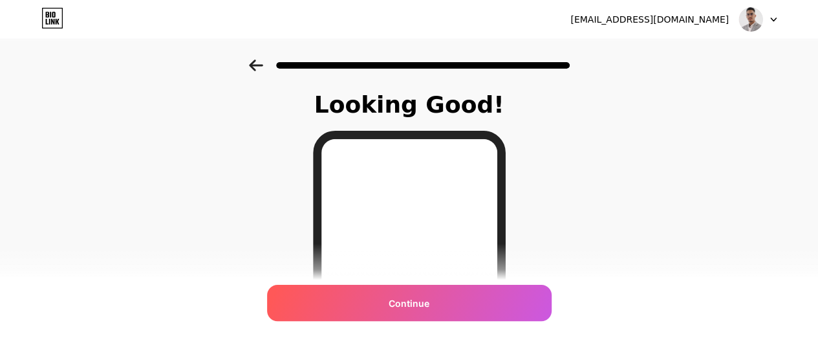
drag, startPoint x: 256, startPoint y: 57, endPoint x: 259, endPoint y: 67, distance: 10.2
click at [256, 60] on div at bounding box center [409, 61] width 818 height 45
click at [259, 67] on icon at bounding box center [256, 66] width 14 height 12
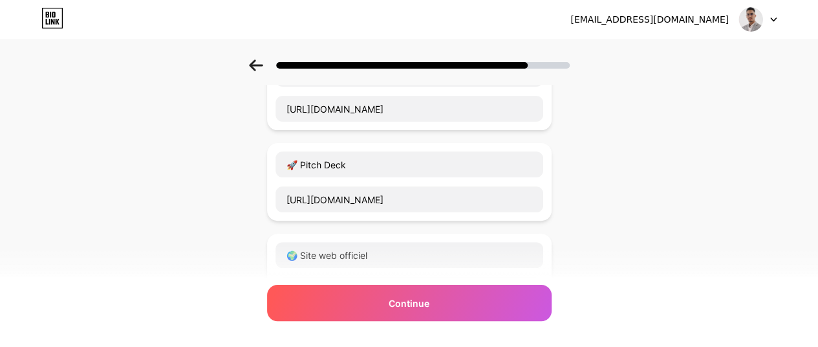
scroll to position [129, 0]
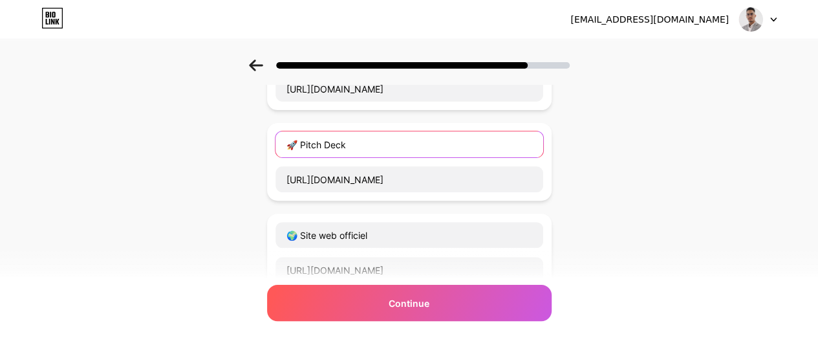
click at [370, 147] on input "🚀 Pitch Deck" at bounding box center [410, 144] width 268 height 26
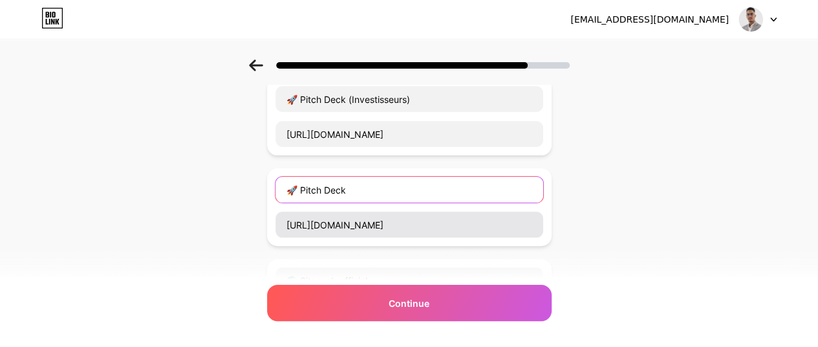
scroll to position [65, 0]
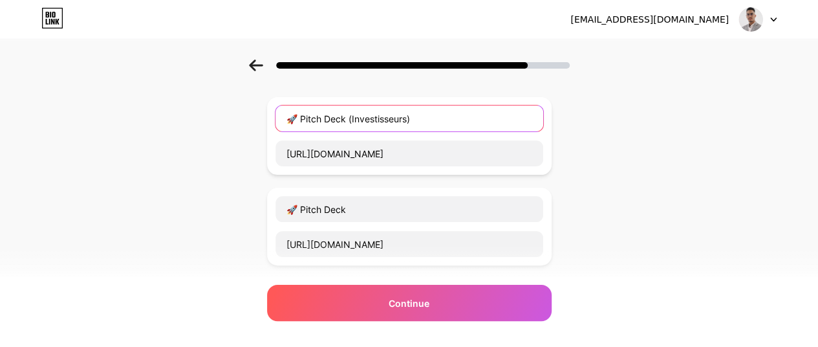
click at [414, 122] on input "🚀 Pitch Deck (Investisseurs)" at bounding box center [410, 118] width 268 height 26
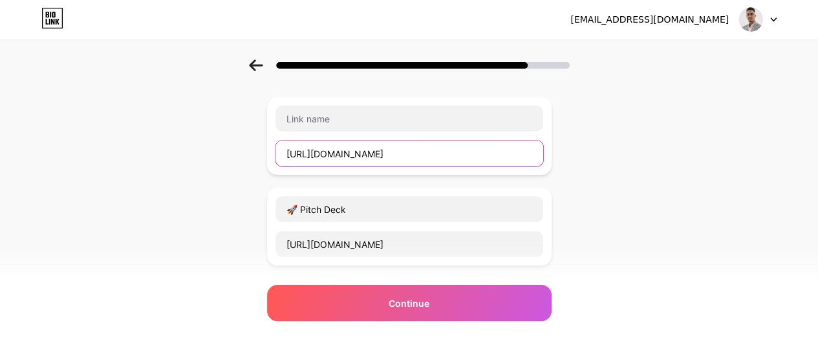
click at [428, 153] on input "https://drive.google.com/drive/folders/1QrtbWBTZ6BGYiez2mFB223CBahJwrXNx?usp=dr…" at bounding box center [410, 153] width 268 height 26
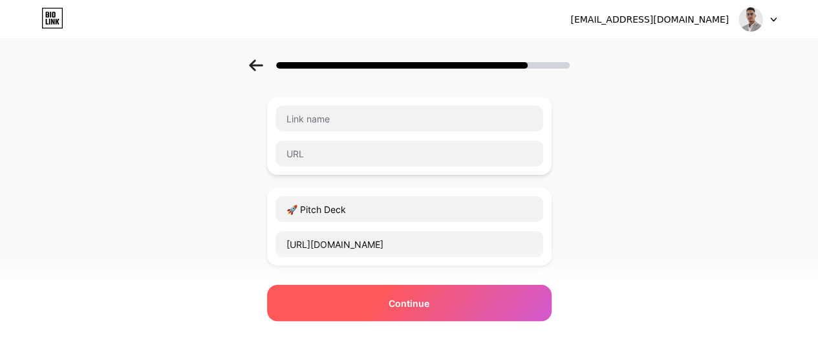
click at [454, 297] on div "Continue" at bounding box center [409, 303] width 285 height 36
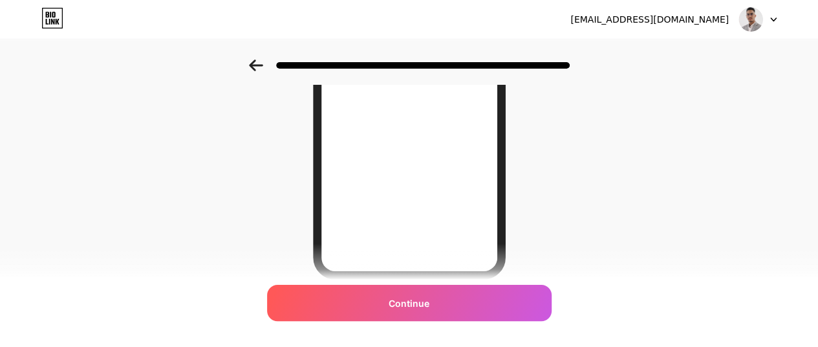
scroll to position [259, 0]
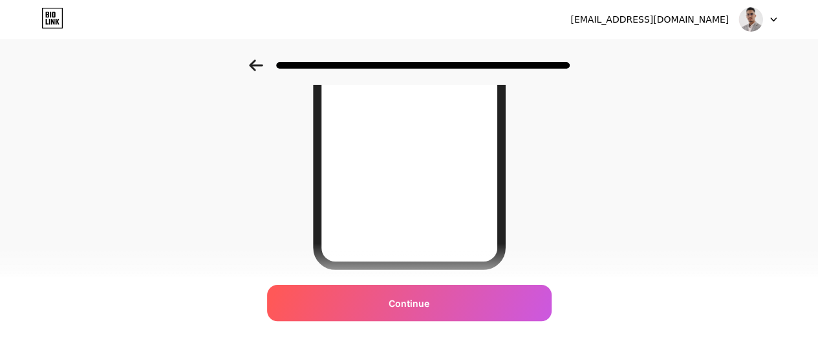
click at [263, 65] on icon at bounding box center [256, 66] width 14 height 12
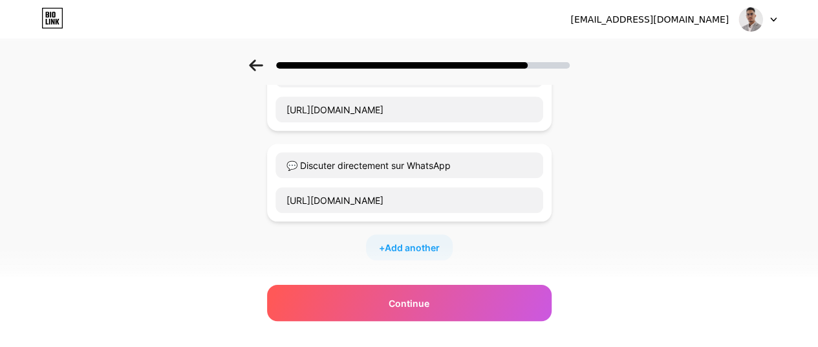
scroll to position [562, 0]
click at [411, 241] on span "Add another" at bounding box center [412, 248] width 55 height 14
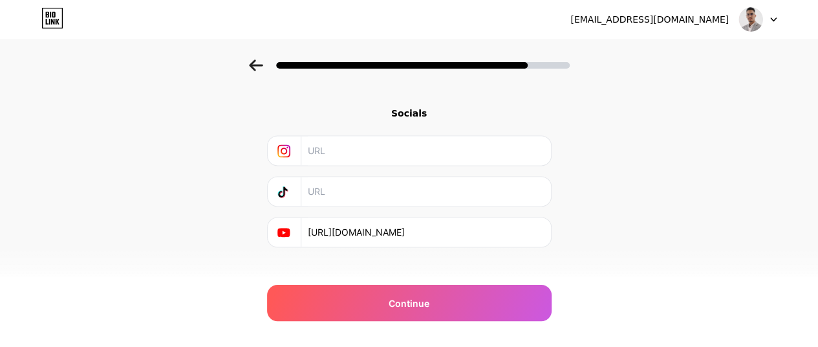
scroll to position [845, 0]
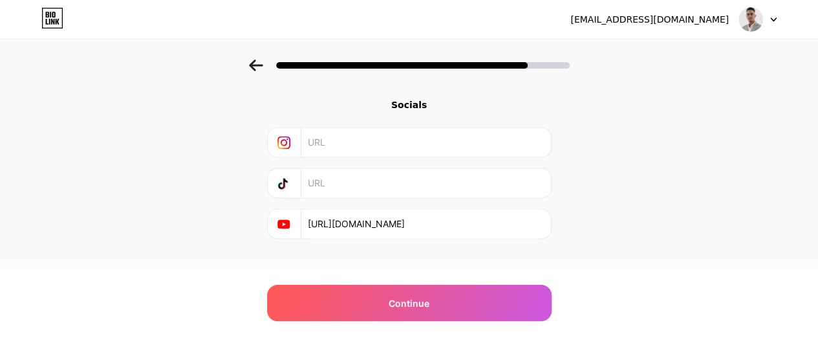
click at [415, 100] on div "Socials" at bounding box center [409, 104] width 285 height 13
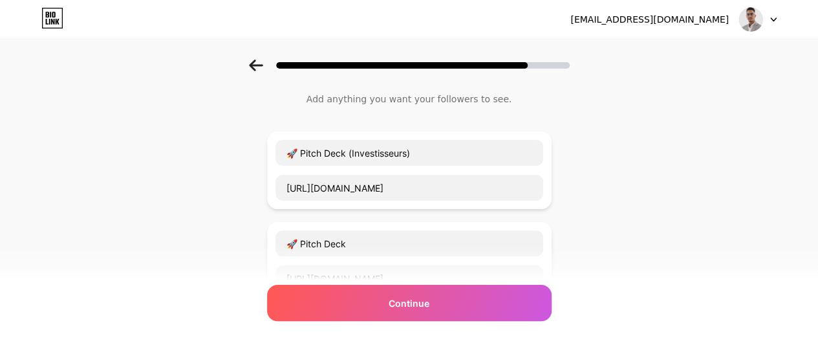
scroll to position [0, 0]
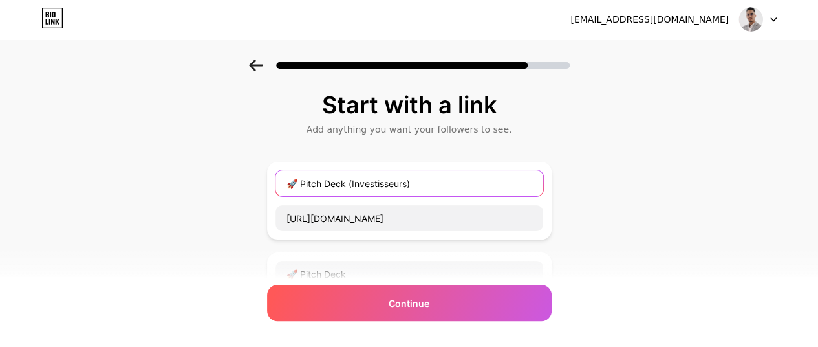
drag, startPoint x: 308, startPoint y: 172, endPoint x: 392, endPoint y: 170, distance: 84.1
click at [387, 170] on input "🚀 Pitch Deck (Investisseurs)" at bounding box center [410, 183] width 268 height 26
drag, startPoint x: 542, startPoint y: 183, endPoint x: 549, endPoint y: 186, distance: 7.0
click at [543, 184] on input "🚀 Pitch Deck (Investisseurs)" at bounding box center [410, 183] width 268 height 26
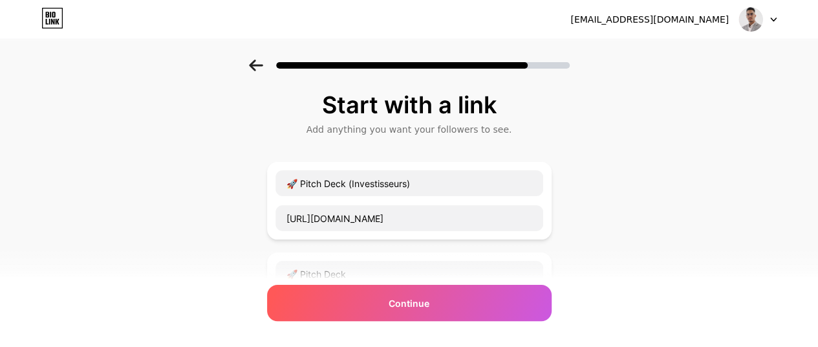
click at [550, 193] on div "🚀 Pitch Deck (Investisseurs) https://drive.google.com/drive/folders/1QrtbWBTZ6B…" at bounding box center [409, 201] width 285 height 78
click at [552, 201] on div "🚀 Pitch Deck (Investisseurs) https://drive.google.com/drive/folders/1QrtbWBTZ6B…" at bounding box center [409, 201] width 285 height 78
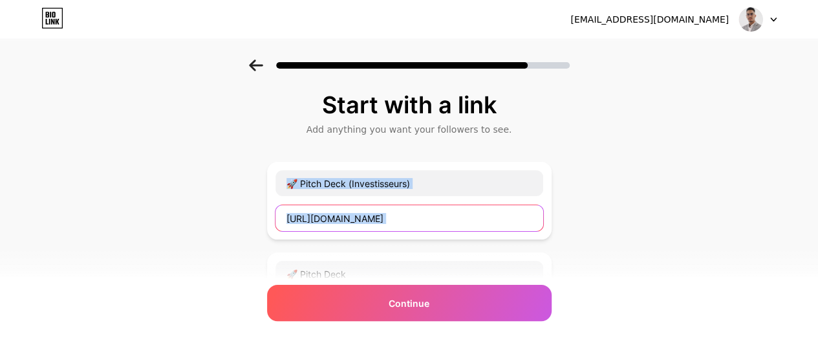
click at [541, 218] on input "https://drive.google.com/drive/folders/1QrtbWBTZ6BGYiez2mFB223CBahJwrXNx?usp=dr…" at bounding box center [410, 218] width 268 height 26
click at [540, 218] on input "https://drive.google.com/drive/folders/1QrtbWBTZ6BGYiez2mFB223CBahJwrXNx?usp=dr…" at bounding box center [410, 218] width 268 height 26
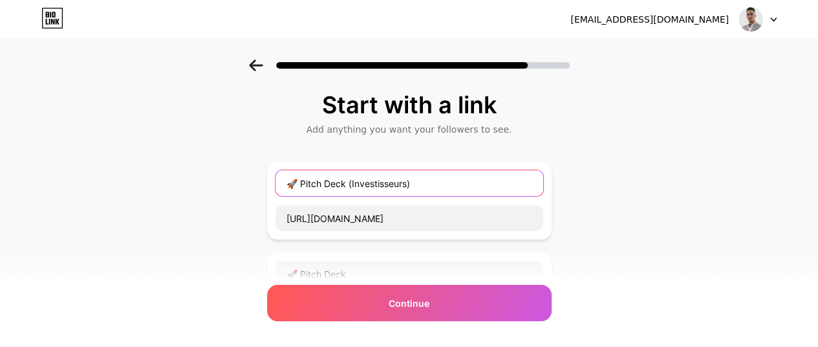
click at [416, 191] on input "🚀 Pitch Deck (Investisseurs)" at bounding box center [410, 183] width 268 height 26
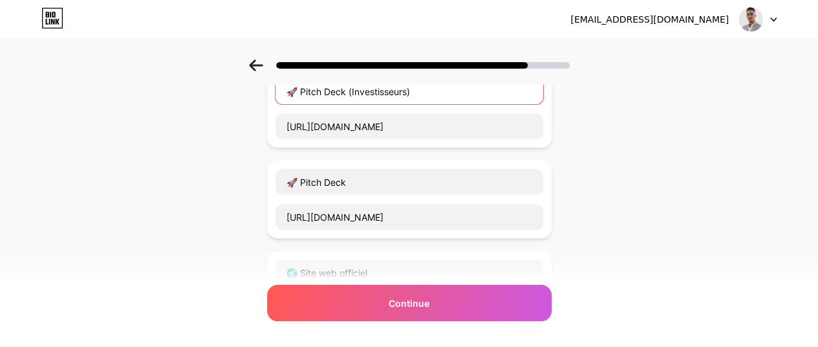
scroll to position [65, 0]
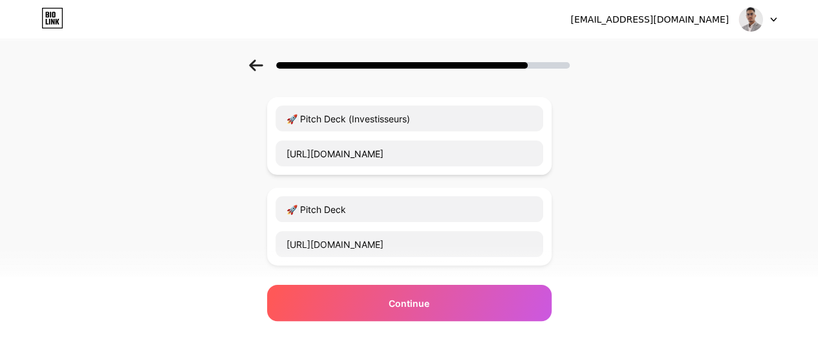
click at [366, 138] on div "🚀 Pitch Deck (Investisseurs) https://drive.google.com/drive/folders/1QrtbWBTZ6B…" at bounding box center [409, 136] width 269 height 62
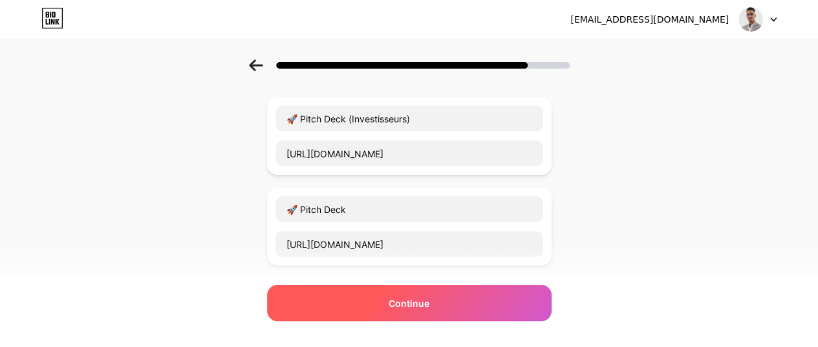
click at [398, 303] on span "Continue" at bounding box center [409, 303] width 41 height 14
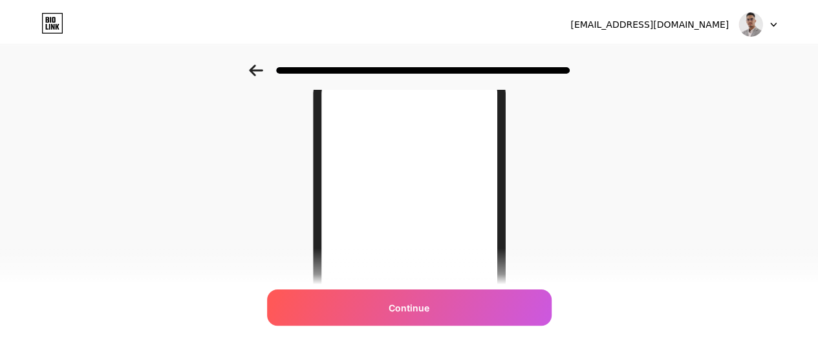
scroll to position [0, 0]
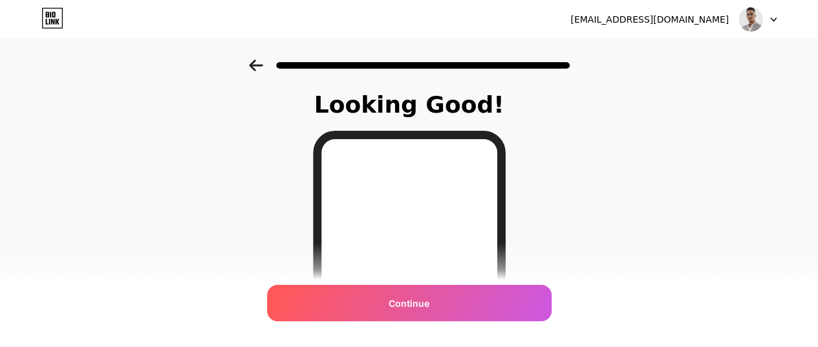
click at [424, 297] on span "Continue" at bounding box center [409, 303] width 41 height 14
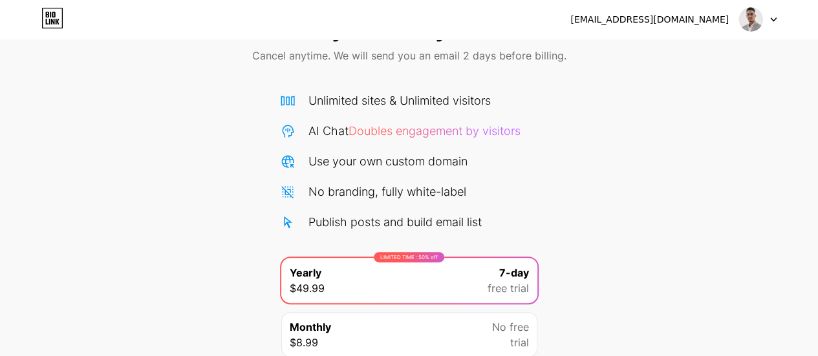
scroll to position [163, 0]
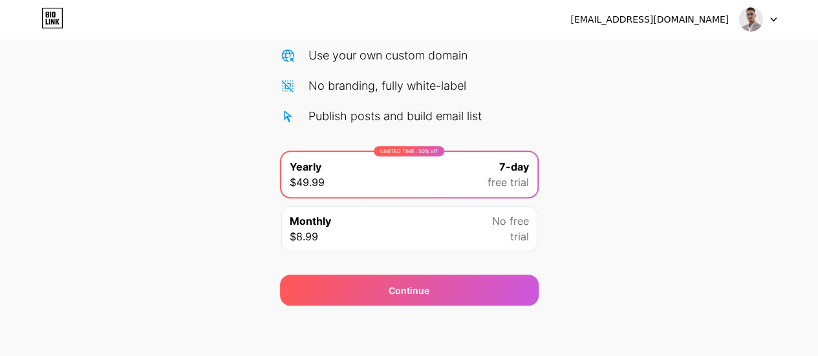
click at [581, 169] on div "Start your 7 day free trial Cancel anytime. We will send you an email 2 days be…" at bounding box center [409, 100] width 818 height 409
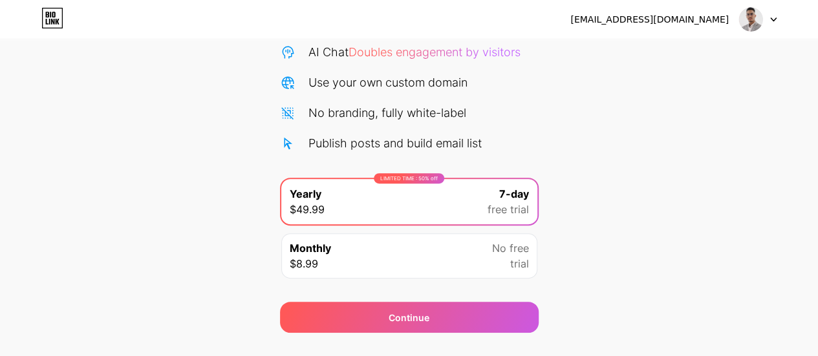
scroll to position [0, 0]
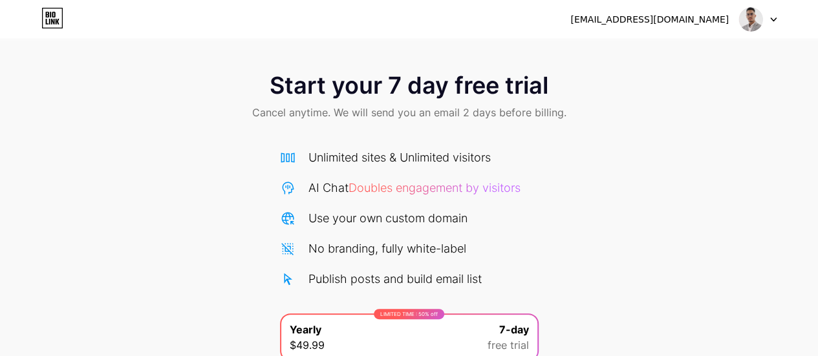
click at [58, 19] on icon at bounding box center [52, 18] width 22 height 21
click at [695, 23] on div "[EMAIL_ADDRESS][DOMAIN_NAME]" at bounding box center [650, 20] width 158 height 14
click at [745, 22] on img at bounding box center [751, 19] width 25 height 25
click at [747, 22] on img at bounding box center [751, 19] width 25 height 25
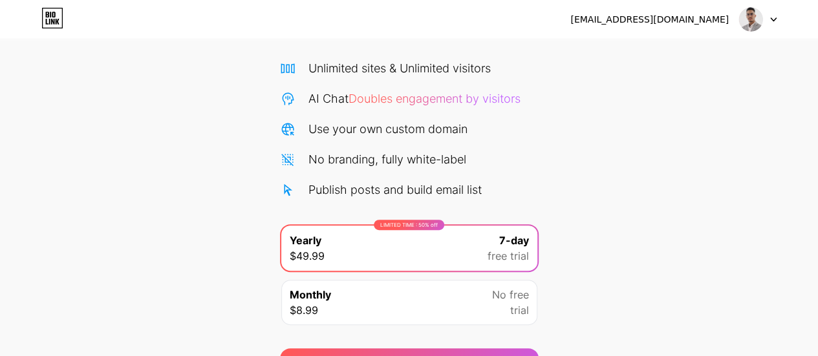
scroll to position [163, 0]
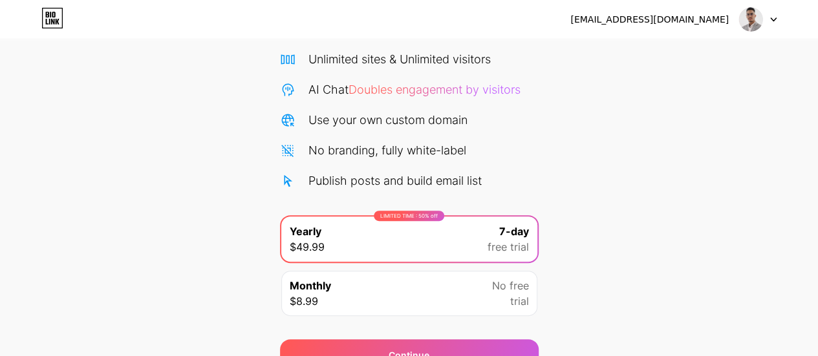
scroll to position [163, 0]
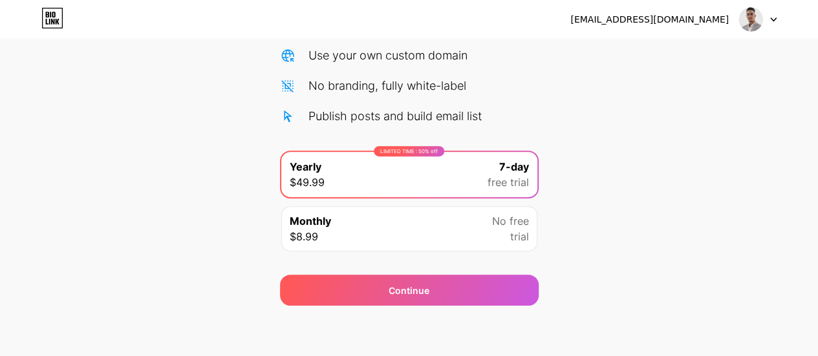
click at [713, 17] on div "[EMAIL_ADDRESS][DOMAIN_NAME]" at bounding box center [650, 20] width 158 height 14
click at [438, 212] on div "Monthly $8.99 No free trial" at bounding box center [409, 228] width 256 height 45
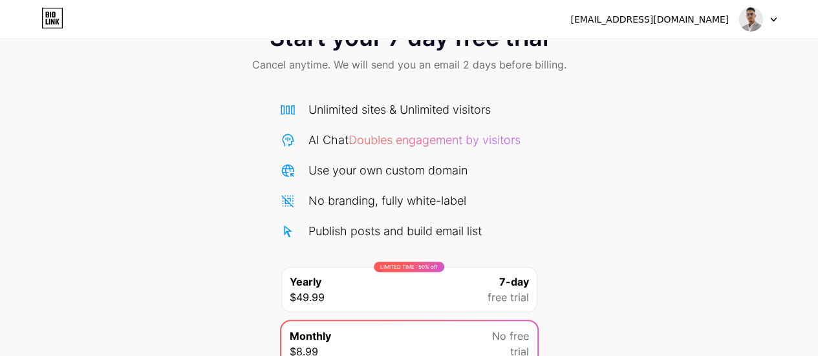
scroll to position [0, 0]
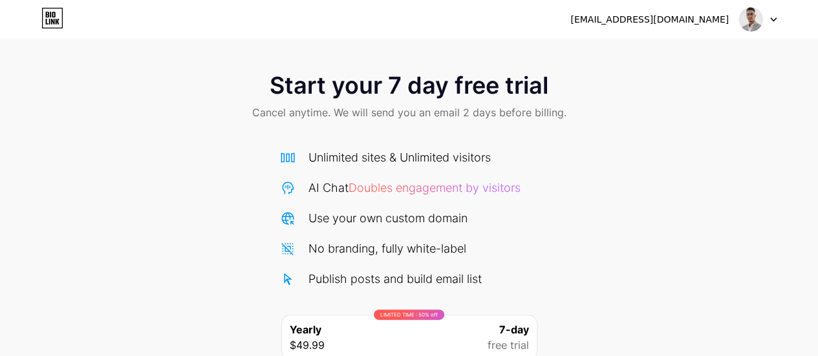
click at [763, 21] on div at bounding box center [758, 19] width 38 height 23
click at [669, 54] on li "Logout" at bounding box center [696, 53] width 160 height 35
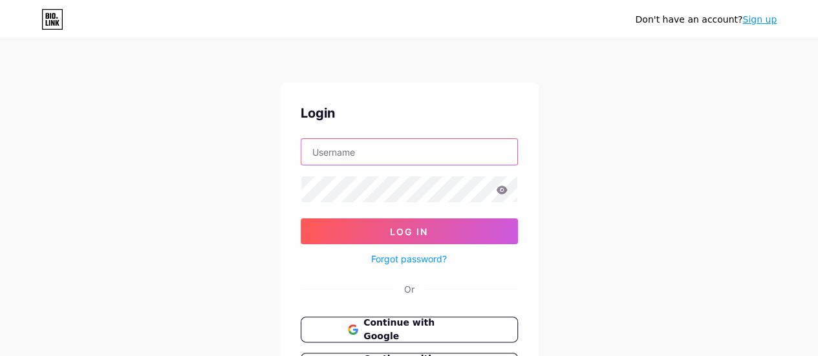
type input "[EMAIL_ADDRESS][DOMAIN_NAME]"
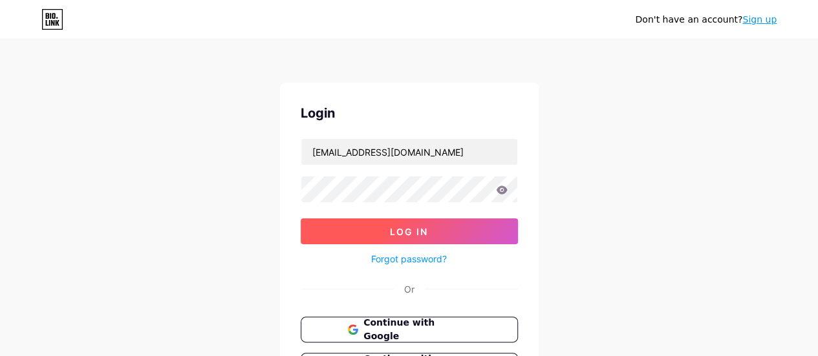
click at [390, 232] on span "Log In" at bounding box center [409, 231] width 38 height 11
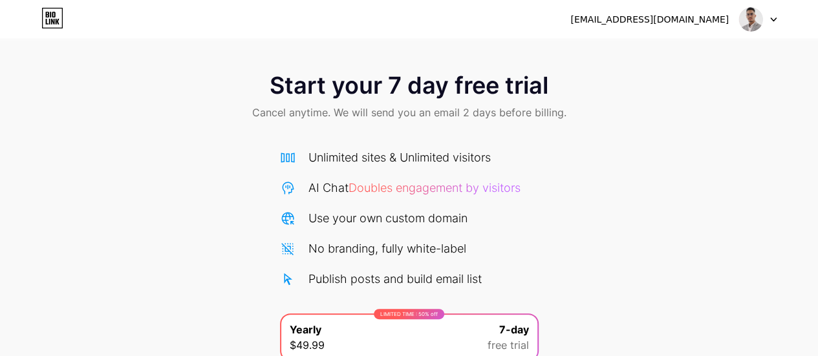
click at [56, 18] on icon at bounding box center [52, 18] width 22 height 21
click at [45, 16] on icon at bounding box center [52, 18] width 22 height 21
